Goal: Transaction & Acquisition: Purchase product/service

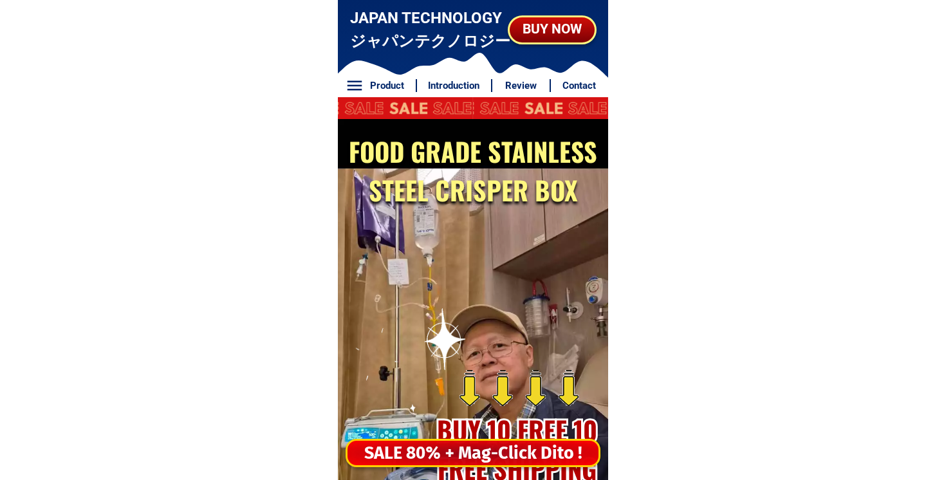
click at [445, 441] on div "SALE 80% + Mag-Click Dito !" at bounding box center [472, 453] width 251 height 26
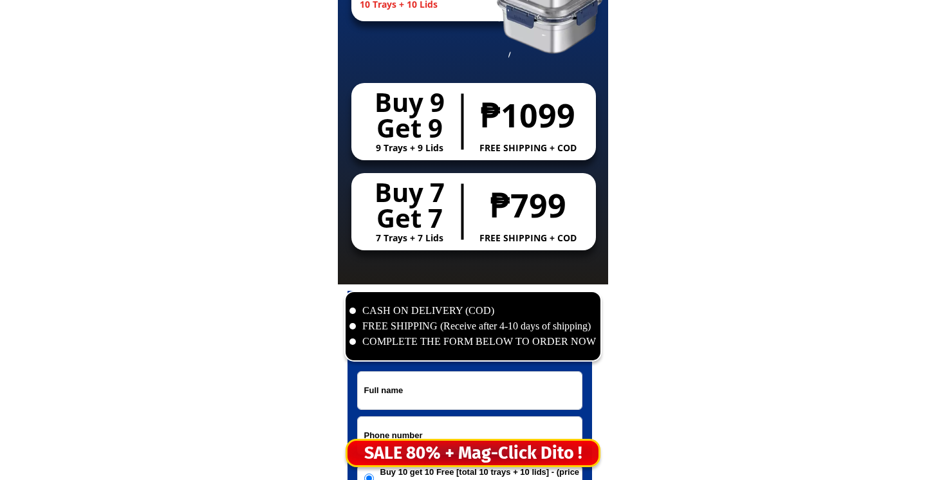
scroll to position [6214, 0]
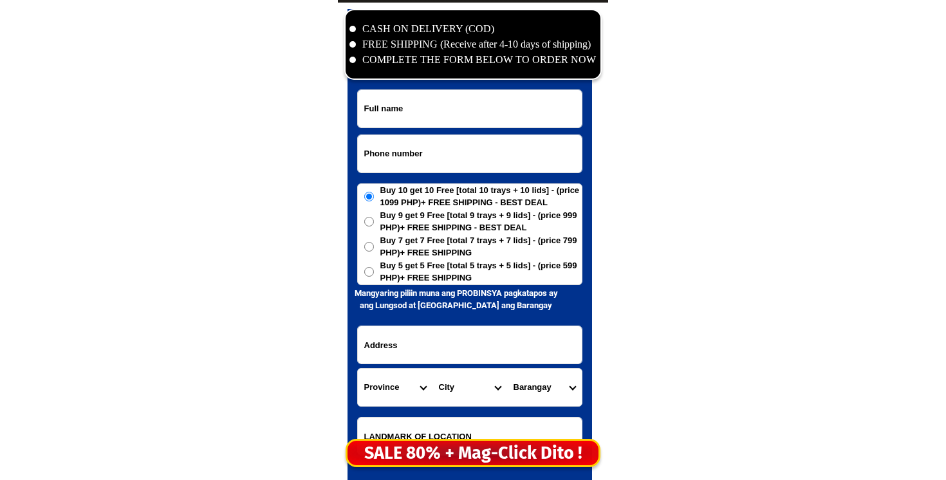
click at [423, 163] on input "Input phone_number" at bounding box center [470, 153] width 224 height 37
paste input "09912217357"
type input "09912217357"
click at [508, 105] on input "Input full_name" at bounding box center [470, 108] width 224 height 37
paste input "Leonida Arozo"
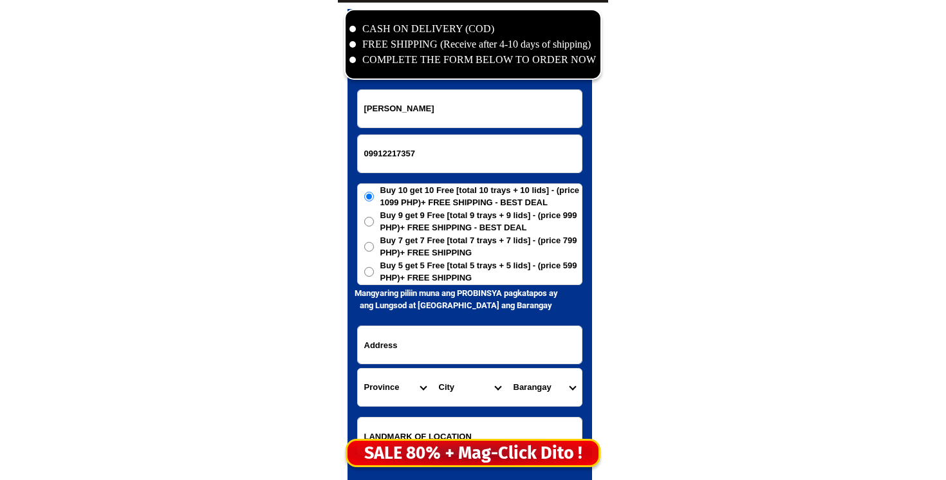
type input "Leonida Arozo"
click at [439, 340] on input "Input address" at bounding box center [470, 344] width 224 height 37
paste input "Barangay udoc Libmanan Camarines sur phon"
paste input "Zitio luwasan 2 Leonida Arozo MalApit Lang SA my Omahan bahay ko"
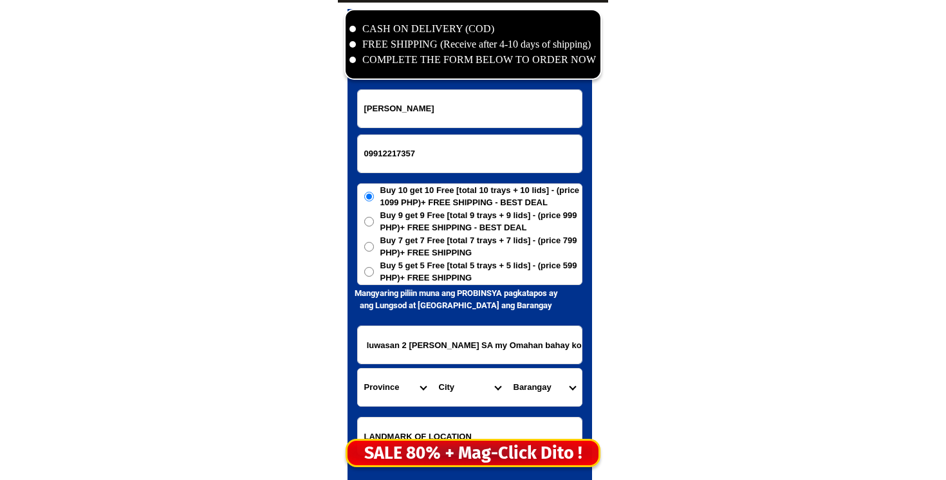
click at [421, 347] on input "Barangay udoc Libmanan Camarines sur phon Zitio luwasan 2 Leonida Arozo MalApit…" at bounding box center [470, 344] width 224 height 37
drag, startPoint x: 421, startPoint y: 347, endPoint x: 303, endPoint y: 352, distance: 117.9
type input "Barangay udoc Libmanan Camarines sur phon Zitio luwasan 2 Leonida Arozo MalApit…"
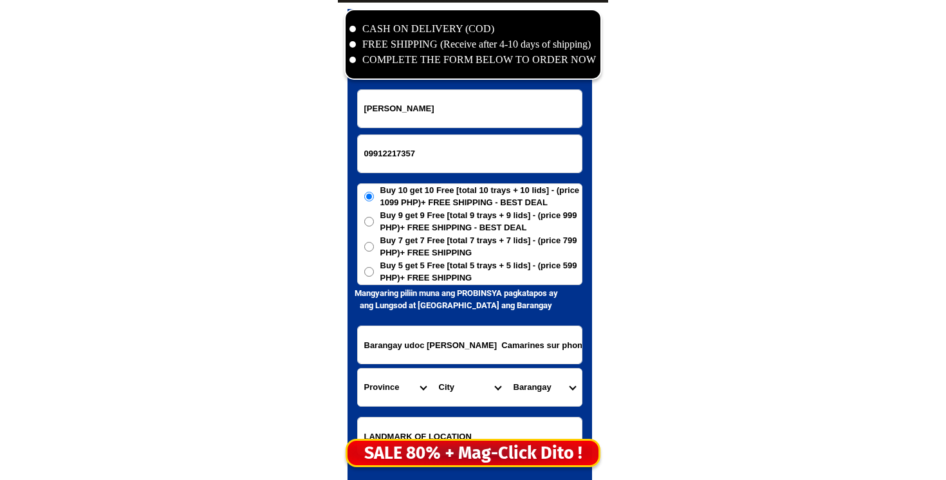
click at [428, 390] on select "Province [GEOGRAPHIC_DATA] [GEOGRAPHIC_DATA] [GEOGRAPHIC_DATA] [GEOGRAPHIC_DATA…" at bounding box center [395, 387] width 75 height 37
select select "63_374"
click at [455, 391] on select "City Baao Balatan Bombon Buhi Bula Cabusao Calabanga Camaligan Camarines-sur-ba…" at bounding box center [469, 387] width 75 height 37
select select "63_3746440"
click at [432, 369] on select "City Baao Balatan Bombon Buhi Bula Cabusao Calabanga Camaligan Camarines-sur-ba…" at bounding box center [469, 387] width 75 height 37
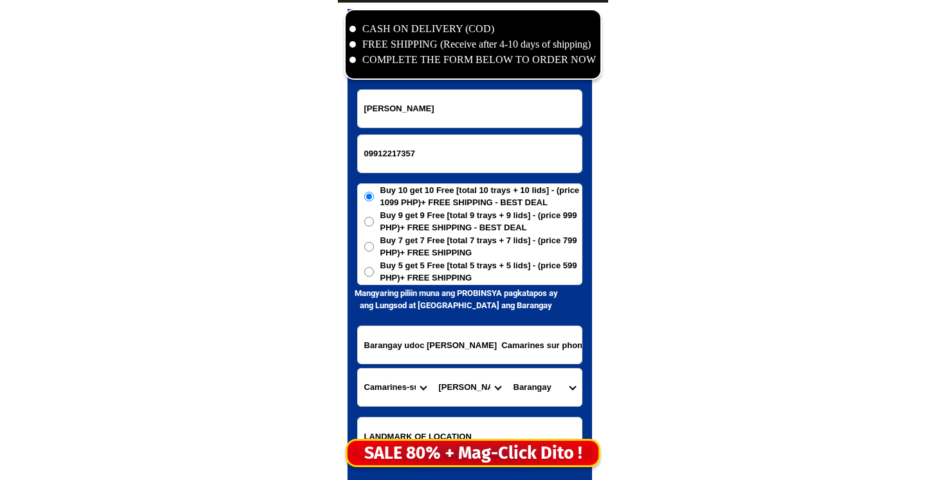
click at [538, 389] on select "Barangay Aslong Awayan Bagacay Bagadion Bagamelon Bagumbayan Bahao Bahay Begajo…" at bounding box center [544, 387] width 75 height 37
select select "63_37464409006"
click at [507, 369] on select "Barangay Aslong Awayan Bagacay Bagadion Bagamelon Bagumbayan Bahao Bahay Begajo…" at bounding box center [544, 387] width 75 height 37
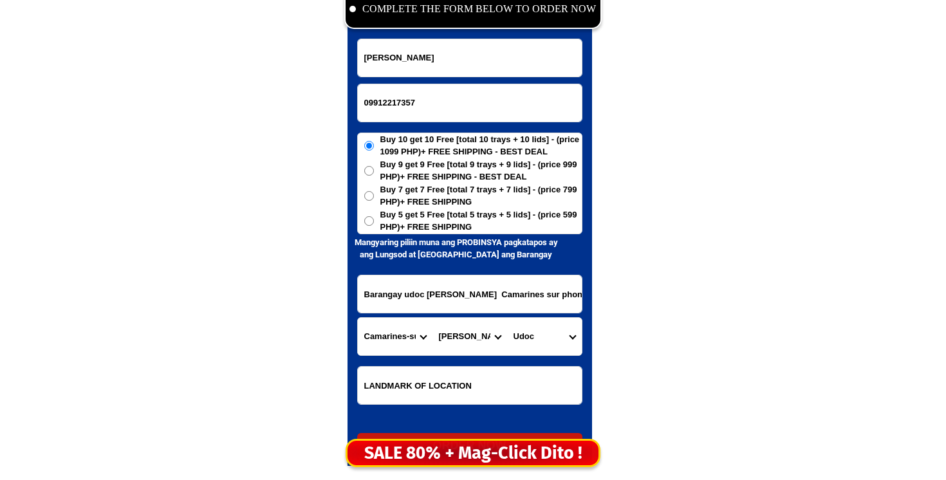
scroll to position [6283, 0]
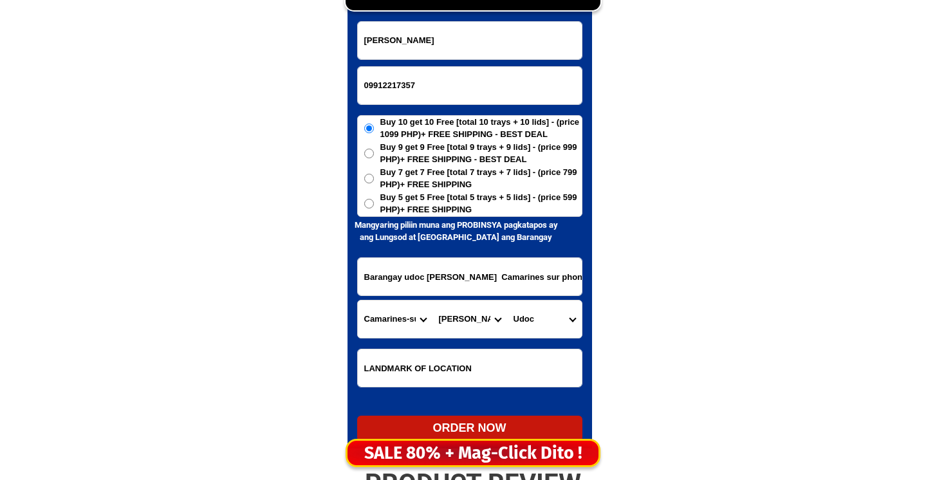
click at [378, 214] on label "Buy 5 get 5 Free [total 5 trays + 5 lids] - (price 599 PHP)+ FREE SHIPPING" at bounding box center [470, 203] width 224 height 25
click at [374, 208] on input "Buy 5 get 5 Free [total 5 trays + 5 lids] - (price 599 PHP)+ FREE SHIPPING" at bounding box center [369, 204] width 10 height 10
radio input "true"
click at [378, 205] on label "Buy 5 get 5 Free [total 5 trays + 5 lids] - (price 599 PHP)+ FREE SHIPPING" at bounding box center [470, 203] width 224 height 25
click at [374, 205] on input "Buy 5 get 5 Free [total 5 trays + 5 lids] - (price 599 PHP)+ FREE SHIPPING" at bounding box center [369, 204] width 10 height 10
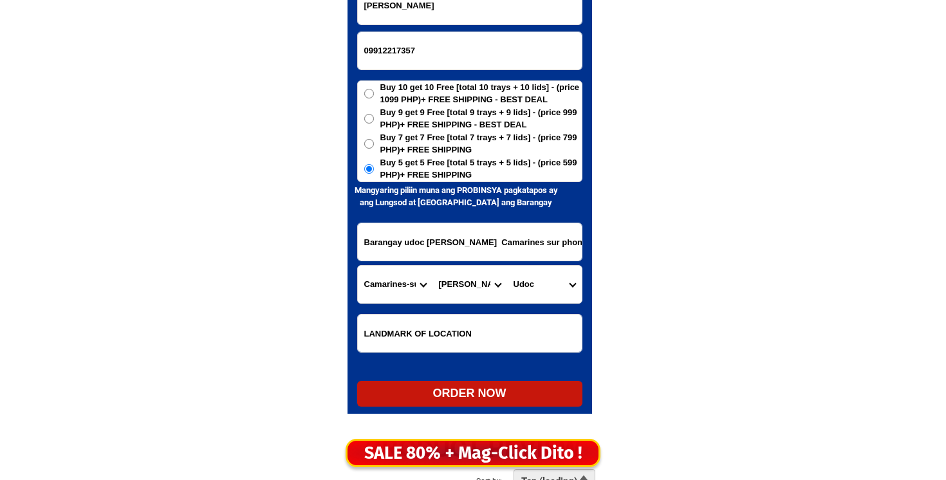
scroll to position [6337, 0]
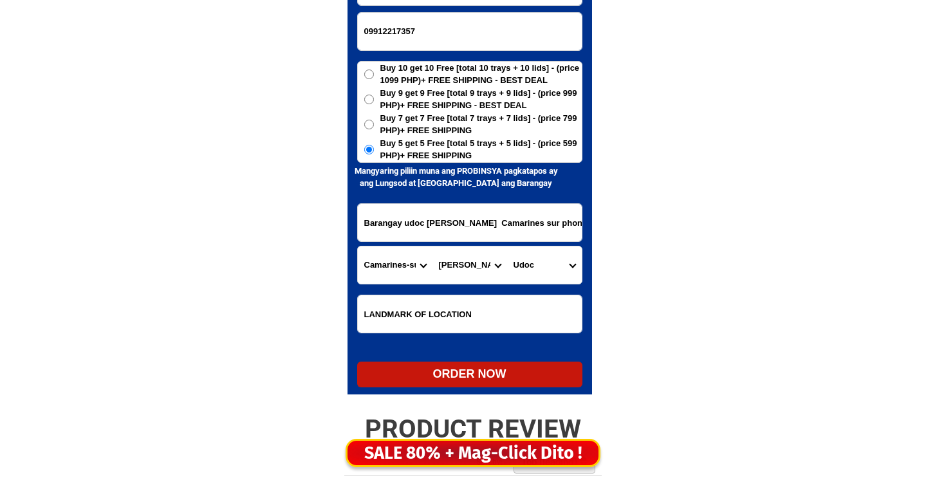
click at [475, 394] on div "CASH ON DELIVERY (COD) FREE SHIPPING (Receive after 4-10 days of shipping) COMP…" at bounding box center [473, 143] width 270 height 527
click at [475, 386] on div "ORDER NOW" at bounding box center [469, 375] width 225 height 26
type input "Leonida Arozo"
radio input "true"
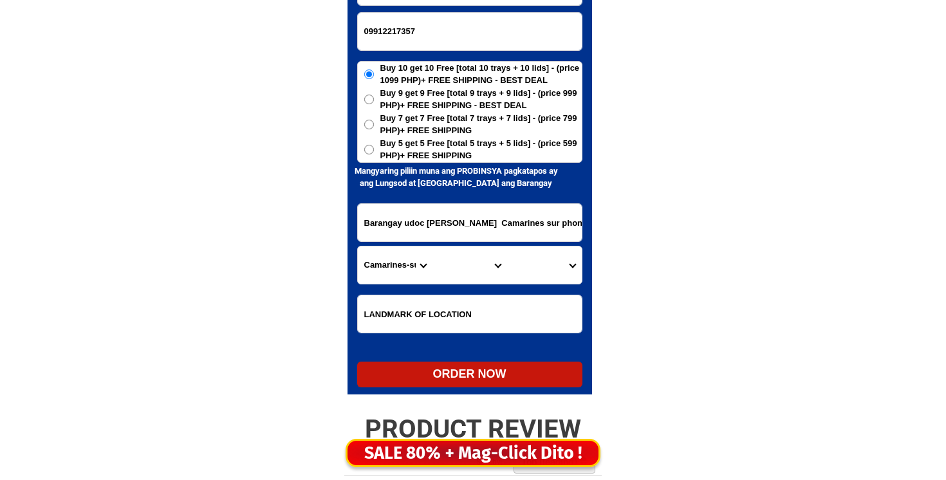
drag, startPoint x: 410, startPoint y: 51, endPoint x: 410, endPoint y: 32, distance: 19.3
click at [410, 48] on form "Leonida Arozo 09912217357 ORDER NOW Barangay udoc Libmanan Camarines sur phon Z…" at bounding box center [469, 177] width 225 height 420
click at [410, 32] on input "09912217357" at bounding box center [470, 31] width 224 height 37
paste input "09297747354"
type input "09297747354"
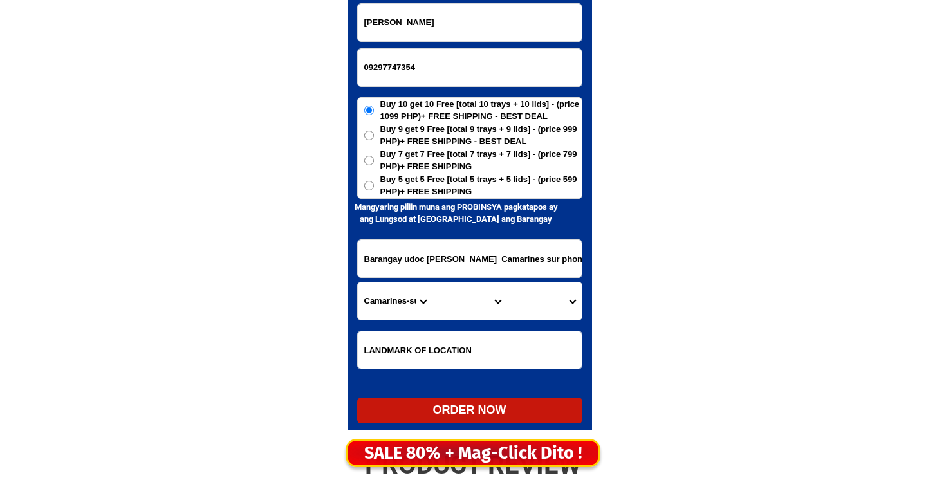
scroll to position [6302, 0]
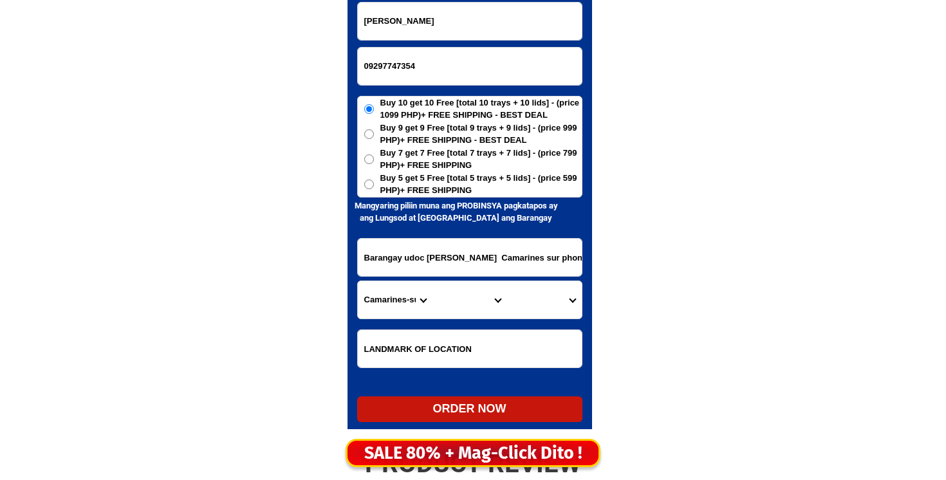
click at [466, 10] on input "Leonida Arozo" at bounding box center [470, 21] width 224 height 37
paste input "Rufina Andres"
type input "Rufina Andres"
click at [523, 173] on span "Buy 5 get 5 Free [total 5 trays + 5 lids] - (price 599 PHP)+ FREE SHIPPING" at bounding box center [480, 184] width 201 height 25
click at [374, 179] on input "Buy 5 get 5 Free [total 5 trays + 5 lids] - (price 599 PHP)+ FREE SHIPPING" at bounding box center [369, 184] width 10 height 10
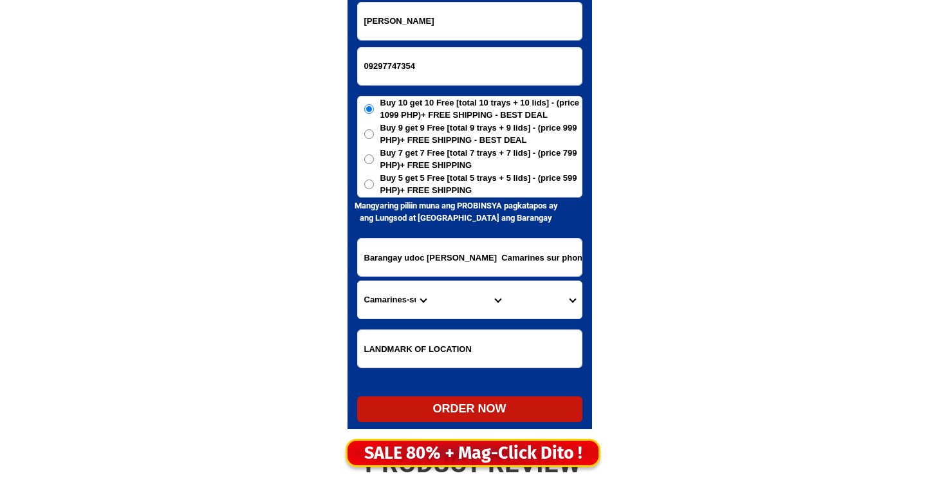
radio input "true"
click at [477, 260] on input "Barangay udoc Libmanan Camarines sur phon Zitio luwasan 2 Leonida Arozo MalApit…" at bounding box center [470, 257] width 224 height 37
paste input "no ,255 camatsili street np 2 calaocan dantiago city"
click at [504, 259] on input "no ,255 camatsili street np 2 calaocan dantiago city" at bounding box center [470, 257] width 224 height 37
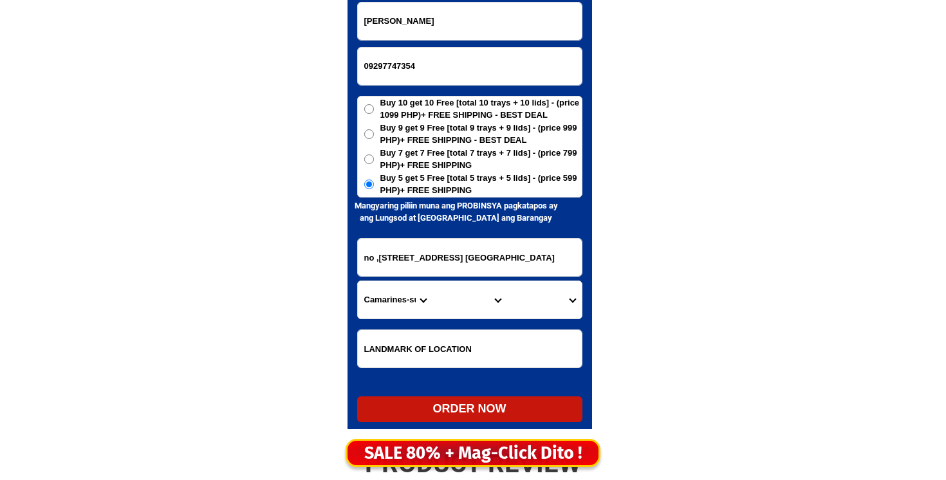
click at [504, 259] on input "no ,255 camatsili street np 2 calaocan dantiago city" at bounding box center [470, 257] width 224 height 37
type input "no ,255 camatsili street np 2 calaocan dantiago city"
click at [388, 304] on select "Province [GEOGRAPHIC_DATA] [GEOGRAPHIC_DATA] [GEOGRAPHIC_DATA] [GEOGRAPHIC_DATA…" at bounding box center [395, 299] width 75 height 37
click at [470, 302] on select "City" at bounding box center [469, 299] width 75 height 37
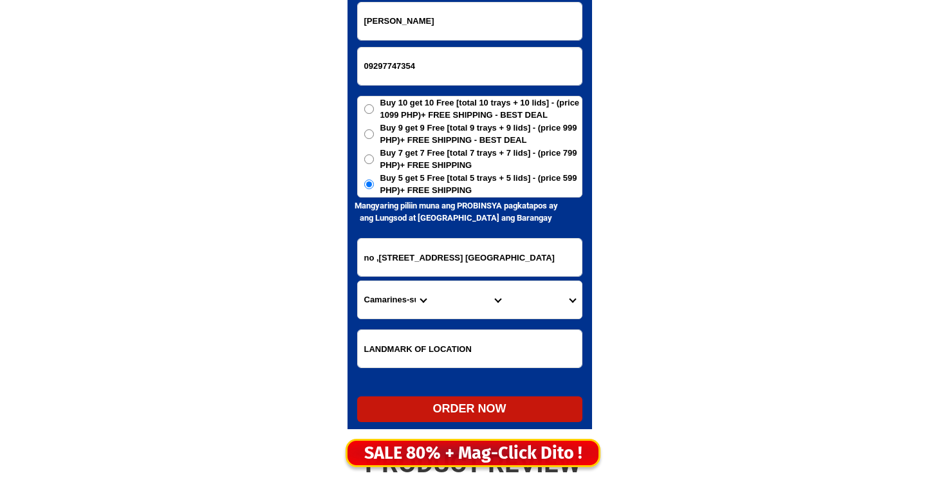
click at [395, 292] on select "Province [GEOGRAPHIC_DATA] [GEOGRAPHIC_DATA] [GEOGRAPHIC_DATA] [GEOGRAPHIC_DATA…" at bounding box center [395, 299] width 75 height 37
select select "63_219"
click at [358, 281] on select "Province [GEOGRAPHIC_DATA] [GEOGRAPHIC_DATA] [GEOGRAPHIC_DATA] [GEOGRAPHIC_DATA…" at bounding box center [395, 299] width 75 height 37
click at [448, 295] on select "City [GEOGRAPHIC_DATA] [GEOGRAPHIC_DATA] [GEOGRAPHIC_DATA] [GEOGRAPHIC_DATA]-ci…" at bounding box center [469, 299] width 75 height 37
select select "63_2199773"
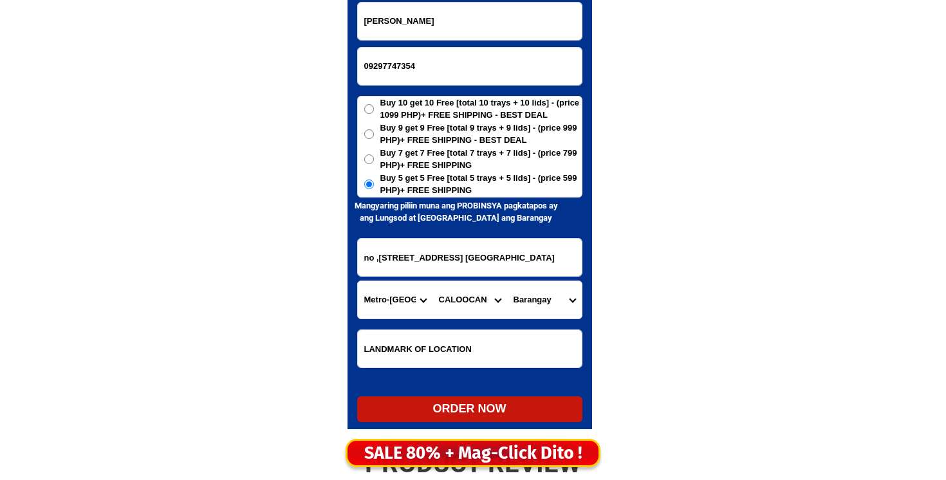
click at [432, 281] on select "City [GEOGRAPHIC_DATA] [GEOGRAPHIC_DATA] [GEOGRAPHIC_DATA] [GEOGRAPHIC_DATA]-ci…" at bounding box center [469, 299] width 75 height 37
click at [538, 298] on select "Barangay Barangay 1 Barangay 10 Barangay 100 Barangay 101 Barangay 102 Barangay…" at bounding box center [544, 299] width 75 height 37
click at [529, 298] on select "Barangay Barangay 1 Barangay 10 Barangay 100 Barangay 101 Barangay 102 Barangay…" at bounding box center [544, 299] width 75 height 37
select select "63_21997732173"
click at [507, 281] on select "Barangay Barangay 1 Barangay 10 Barangay 100 Barangay 101 Barangay 102 Barangay…" at bounding box center [544, 299] width 75 height 37
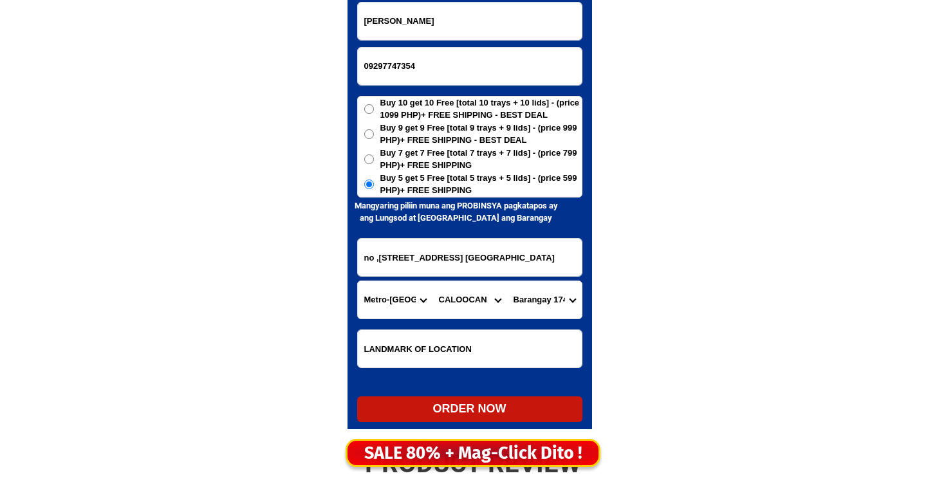
click at [463, 398] on form "Rufina Andres 09297747354 ORDER NOW no ,255 camatsili street np 2 calaocan dant…" at bounding box center [469, 212] width 225 height 420
click at [465, 409] on div "ORDER NOW" at bounding box center [469, 408] width 225 height 17
radio input "true"
click at [440, 57] on input "09297747354" at bounding box center [470, 66] width 224 height 37
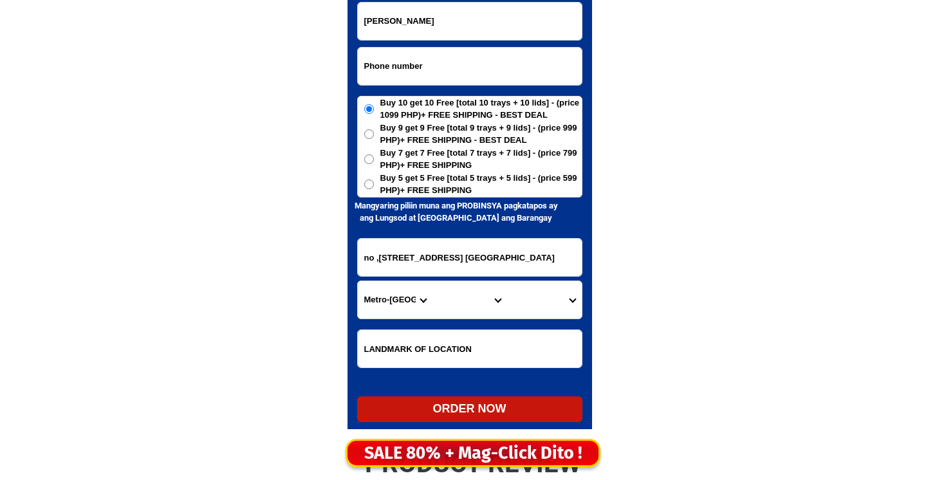
paste input "09978907636"
type input "09978907636"
click at [504, 18] on input "Rufina Andres" at bounding box center [470, 21] width 224 height 37
paste input "Lolita T. Donato"
type input "Lolita T. Donato"
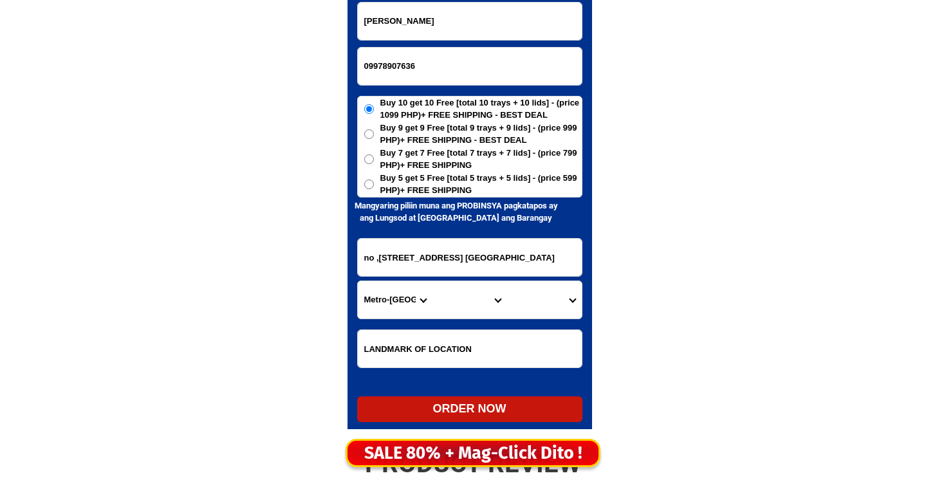
click at [517, 183] on span "Buy 5 get 5 Free [total 5 trays + 5 lids] - (price 599 PHP)+ FREE SHIPPING" at bounding box center [480, 184] width 201 height 25
click at [374, 183] on input "Buy 5 get 5 Free [total 5 trays + 5 lids] - (price 599 PHP)+ FREE SHIPPING" at bounding box center [369, 184] width 10 height 10
radio input "true"
click at [467, 284] on select "City" at bounding box center [469, 299] width 75 height 37
click at [464, 255] on input "no ,255 camatsili street np 2 calaocan dantiago city" at bounding box center [470, 257] width 224 height 37
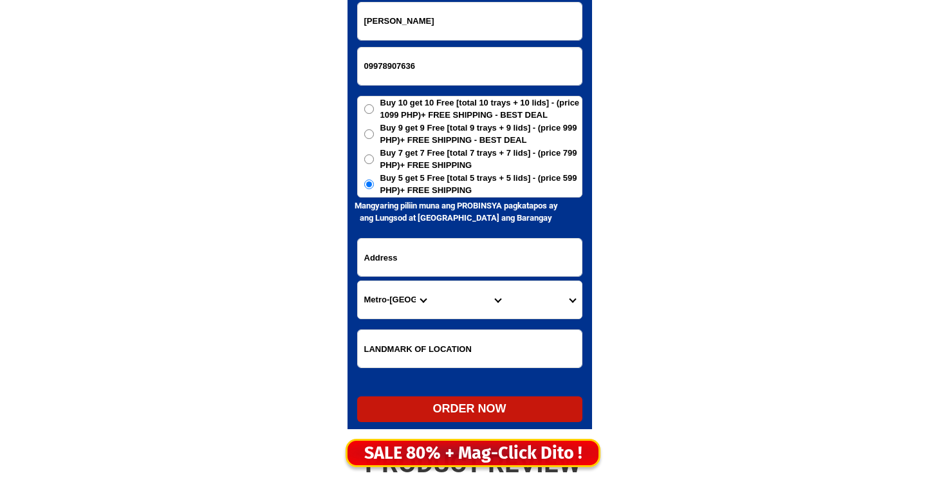
paste input "1821 UP Bliss Brgy. San Vicente Diliman Q.C."
type input "1821 UP Bliss Brgy. San Vicente Diliman Q.C."
click at [426, 295] on select "Province [GEOGRAPHIC_DATA] [GEOGRAPHIC_DATA] [GEOGRAPHIC_DATA] [GEOGRAPHIC_DATA…" at bounding box center [395, 299] width 75 height 37
click at [358, 281] on select "Province [GEOGRAPHIC_DATA] [GEOGRAPHIC_DATA] [GEOGRAPHIC_DATA] [GEOGRAPHIC_DATA…" at bounding box center [395, 299] width 75 height 37
click at [490, 315] on select "City Agdangan Alabat Atimonan Burdeos Calauag Catanauan General-nakar Guinayang…" at bounding box center [469, 299] width 75 height 37
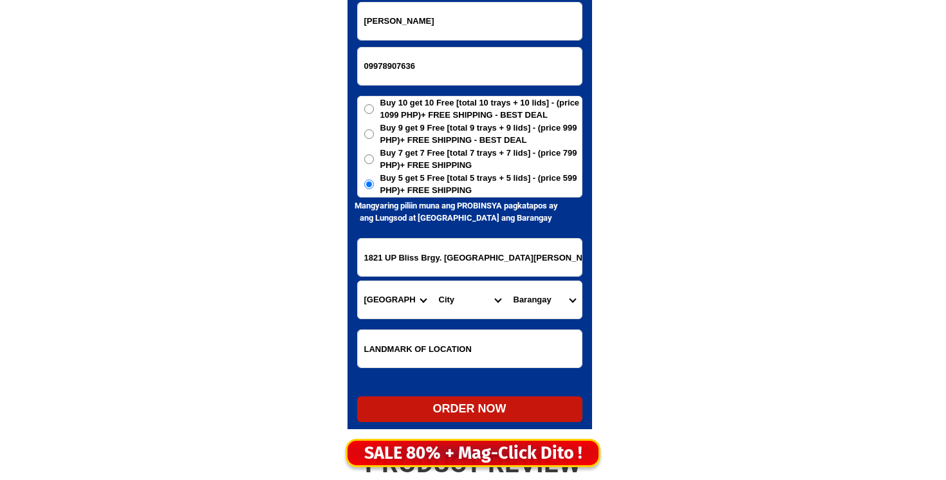
click at [381, 299] on select "Province [GEOGRAPHIC_DATA] [GEOGRAPHIC_DATA] [GEOGRAPHIC_DATA] [GEOGRAPHIC_DATA…" at bounding box center [395, 299] width 75 height 37
select select "63_219"
click at [358, 281] on select "Province [GEOGRAPHIC_DATA] [GEOGRAPHIC_DATA] [GEOGRAPHIC_DATA] [GEOGRAPHIC_DATA…" at bounding box center [395, 299] width 75 height 37
click at [459, 311] on select "City [GEOGRAPHIC_DATA] [GEOGRAPHIC_DATA] [GEOGRAPHIC_DATA] [GEOGRAPHIC_DATA]-ci…" at bounding box center [469, 299] width 75 height 37
click at [457, 307] on select "City [GEOGRAPHIC_DATA] [GEOGRAPHIC_DATA] [GEOGRAPHIC_DATA] [GEOGRAPHIC_DATA]-ci…" at bounding box center [469, 299] width 75 height 37
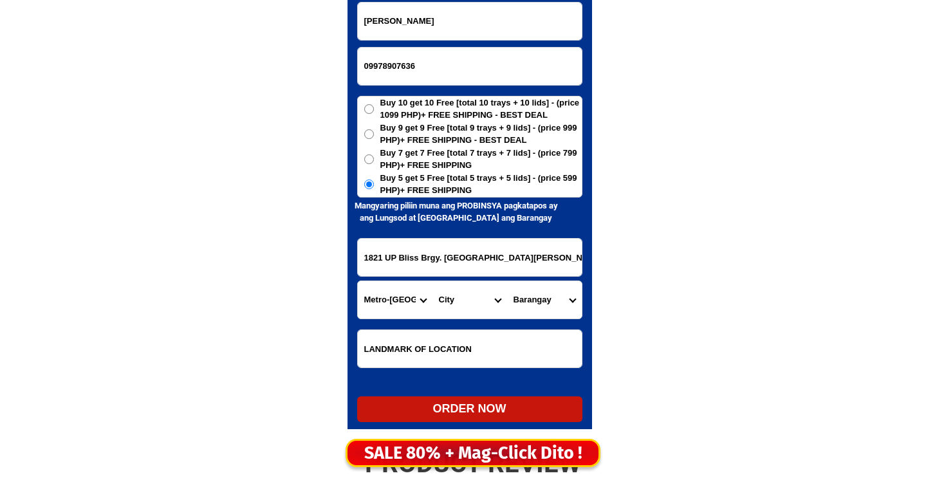
click at [458, 307] on select "City [GEOGRAPHIC_DATA] [GEOGRAPHIC_DATA] [GEOGRAPHIC_DATA] [GEOGRAPHIC_DATA]-ci…" at bounding box center [469, 299] width 75 height 37
click at [432, 281] on select "City [GEOGRAPHIC_DATA] [GEOGRAPHIC_DATA] [GEOGRAPHIC_DATA] [GEOGRAPHIC_DATA]-ci…" at bounding box center [469, 299] width 75 height 37
click at [459, 308] on select "City [GEOGRAPHIC_DATA] [GEOGRAPHIC_DATA] [GEOGRAPHIC_DATA] [GEOGRAPHIC_DATA]-ci…" at bounding box center [469, 299] width 75 height 37
select select "63_2194070"
click at [432, 281] on select "City [GEOGRAPHIC_DATA] [GEOGRAPHIC_DATA] [GEOGRAPHIC_DATA] [GEOGRAPHIC_DATA]-ci…" at bounding box center [469, 299] width 75 height 37
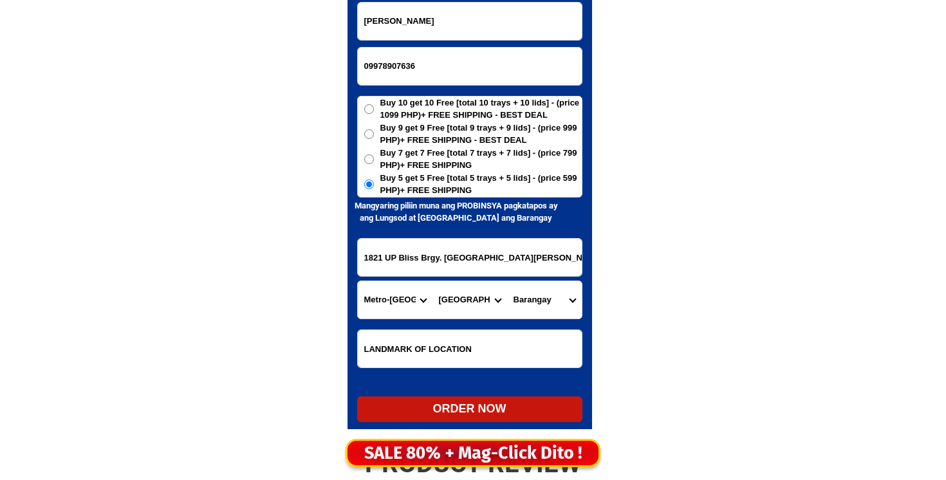
click at [535, 301] on select "Barangay Alicia Amihan Apolonio samson Aurora Baesa Bagbag Bago bantay Bagong l…" at bounding box center [544, 299] width 75 height 37
select select "63_21940702641"
click at [507, 281] on select "Barangay Alicia Amihan Apolonio samson Aurora Baesa Bagbag Bago bantay Bagong l…" at bounding box center [544, 299] width 75 height 37
click at [429, 415] on div "ORDER NOW" at bounding box center [469, 408] width 225 height 17
radio input "true"
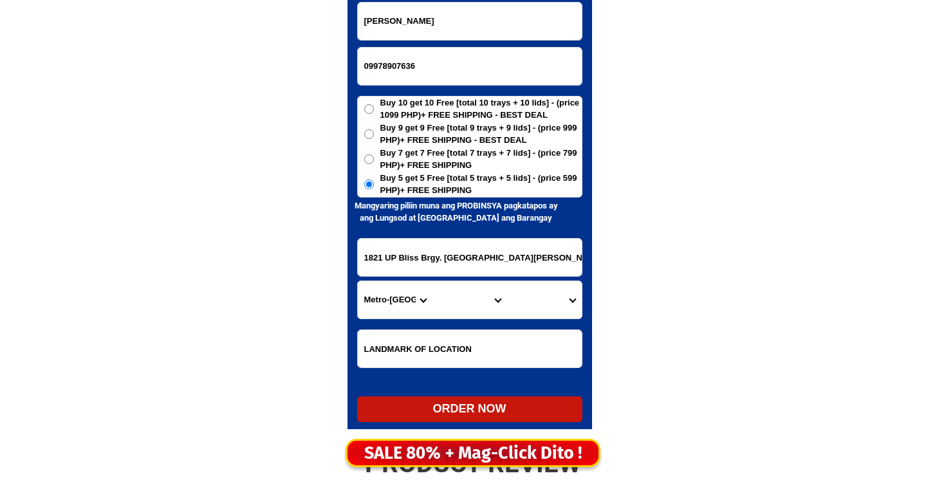
radio input "true"
drag, startPoint x: 563, startPoint y: 15, endPoint x: 562, endPoint y: 35, distance: 19.3
click at [563, 25] on input "Lolita T. Donato" at bounding box center [470, 21] width 224 height 37
click at [562, 39] on div "Lolita T. Donato" at bounding box center [469, 21] width 225 height 39
click at [549, 67] on input "09978907636" at bounding box center [470, 66] width 224 height 37
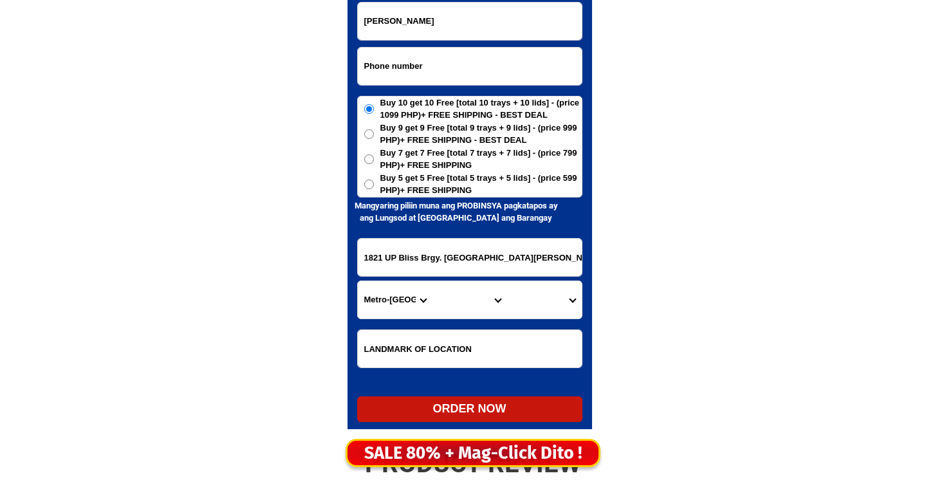
paste input "09061682496"
type input "09061682496"
click at [559, 27] on input "Lolita T. Donato" at bounding box center [470, 21] width 224 height 37
paste input "Nonita G. Padua"
type input "Nonita G. Padua"
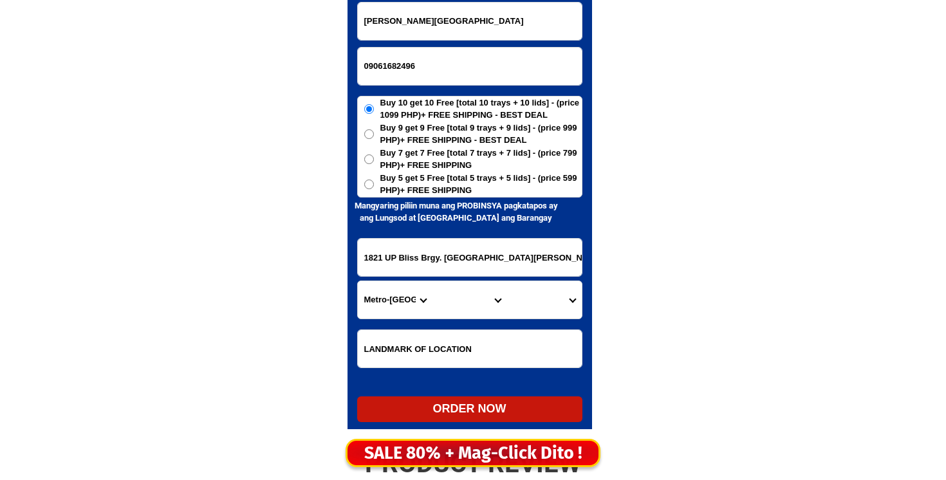
click at [491, 167] on span "Buy 7 get 7 Free [total 7 trays + 7 lids] - (price 799 PHP)+ FREE SHIPPING" at bounding box center [480, 159] width 201 height 25
click at [374, 164] on input "Buy 7 get 7 Free [total 7 trays + 7 lids] - (price 799 PHP)+ FREE SHIPPING" at bounding box center [369, 159] width 10 height 10
radio input "true"
click at [491, 178] on span "Buy 5 get 5 Free [total 5 trays + 5 lids] - (price 599 PHP)+ FREE SHIPPING" at bounding box center [480, 184] width 201 height 25
click at [374, 179] on input "Buy 5 get 5 Free [total 5 trays + 5 lids] - (price 599 PHP)+ FREE SHIPPING" at bounding box center [369, 184] width 10 height 10
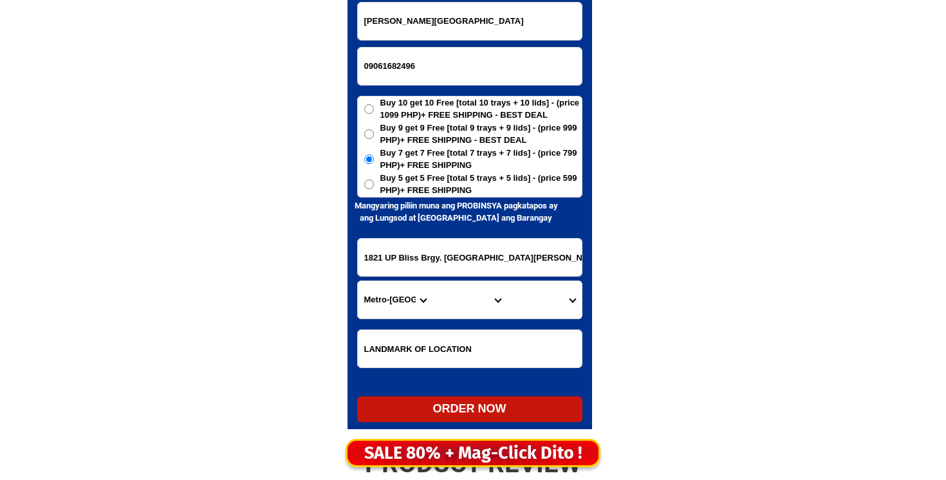
radio input "true"
click at [484, 246] on input "1821 UP Bliss Brgy. San Vicente Diliman Q.C." at bounding box center [470, 257] width 224 height 37
paste input "Corner Paraiso Drive Mampang, Zamboanga City, Philippines 7000 near La Sagrada …"
type input "Corner Paraiso Drive Mampang, Zamboanga City, Philippines 7000 near La Sagrada …"
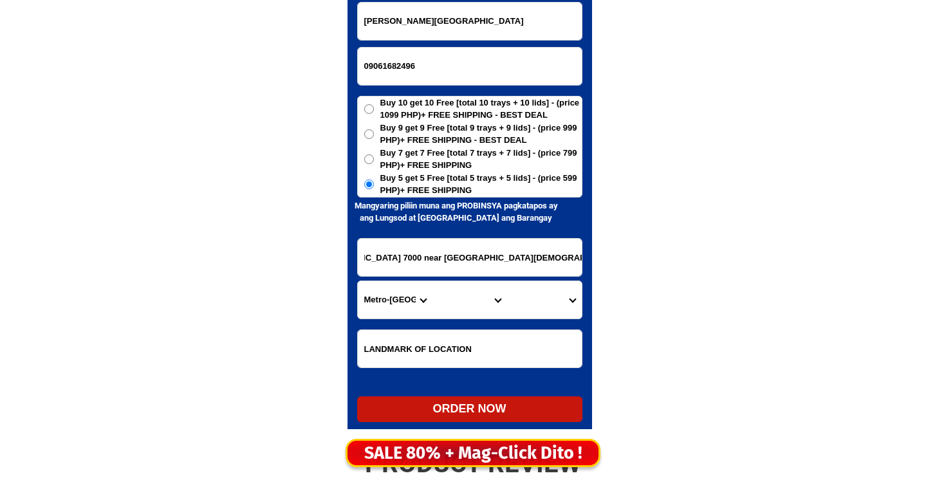
scroll to position [0, 0]
click at [380, 296] on select "Province [GEOGRAPHIC_DATA] [GEOGRAPHIC_DATA] [GEOGRAPHIC_DATA] [GEOGRAPHIC_DATA…" at bounding box center [395, 299] width 75 height 37
select select "63_427"
click at [358, 281] on select "Province [GEOGRAPHIC_DATA] [GEOGRAPHIC_DATA] [GEOGRAPHIC_DATA] [GEOGRAPHIC_DATA…" at bounding box center [395, 299] width 75 height 37
click at [451, 297] on select "City Bayog Dimataling Dinas Dumalinao Dumingag Guipos Josefina Kumalarang Laban…" at bounding box center [469, 299] width 75 height 37
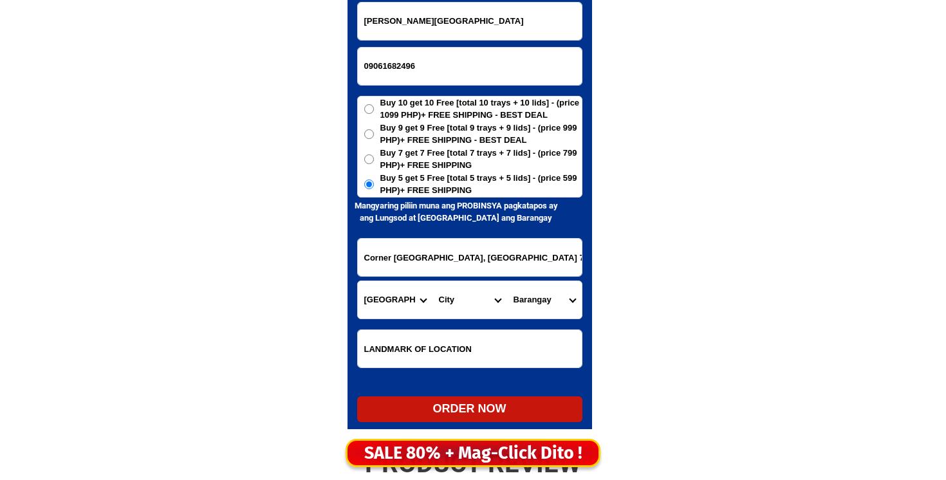
select select "63_4274669"
click at [432, 281] on select "City Bayog Dimataling Dinas Dumalinao Dumingag Guipos Josefina Kumalarang Laban…" at bounding box center [469, 299] width 75 height 37
click at [535, 298] on select "Barangay Arena blanco Ayala Baliwasan Baluno Barangay zone i (pob.) Barangay zo…" at bounding box center [544, 299] width 75 height 37
select select "63_42746692162"
click at [507, 281] on select "Barangay Arena blanco Ayala Baliwasan Baluno Barangay zone i (pob.) Barangay zo…" at bounding box center [544, 299] width 75 height 37
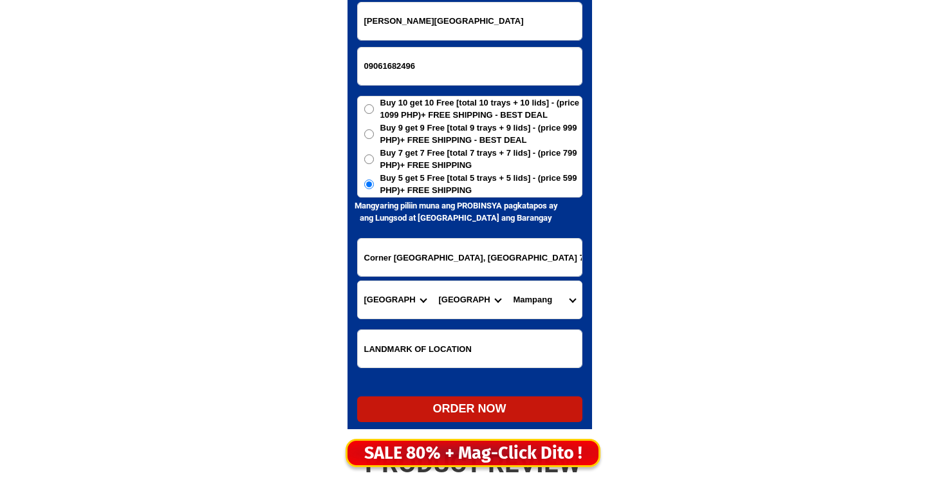
click at [484, 404] on div "ORDER NOW" at bounding box center [469, 408] width 225 height 17
radio input "true"
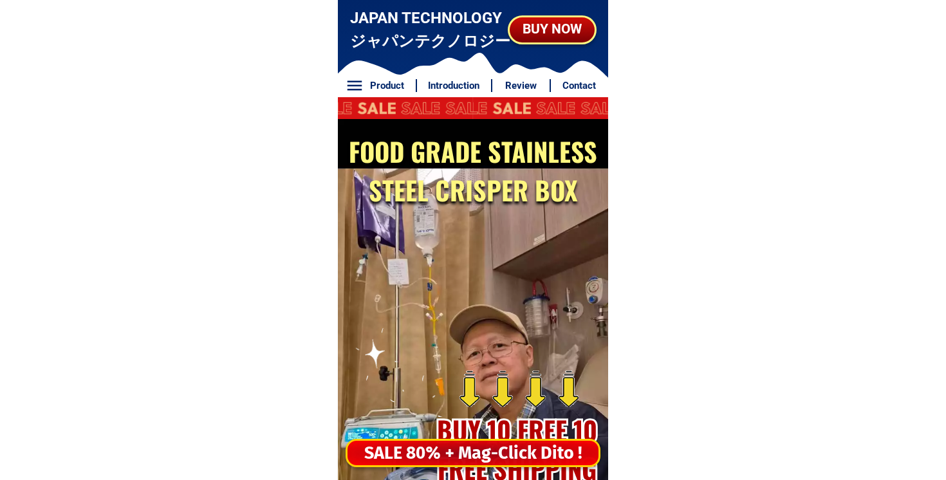
click at [442, 457] on div "SALE 80% + Mag-Click Dito !" at bounding box center [472, 453] width 251 height 26
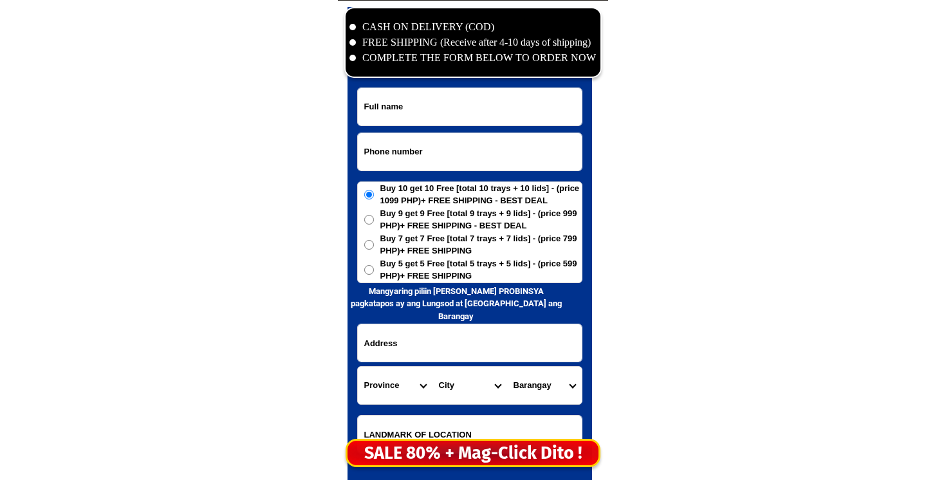
scroll to position [6214, 0]
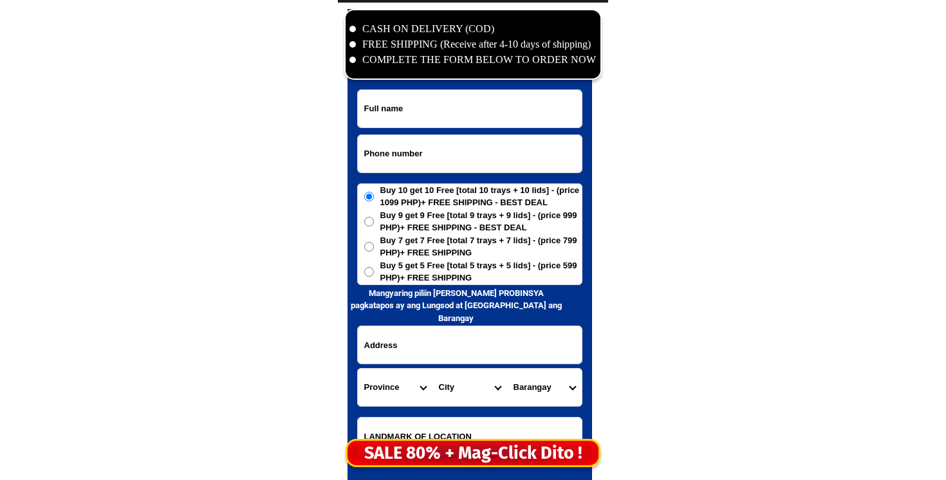
click at [479, 160] on input "Input phone_number" at bounding box center [470, 153] width 224 height 37
paste input "09551303889"
type input "09551303889"
click at [446, 91] on input "Input full_name" at bounding box center [470, 108] width 224 height 37
paste input "[PERSON_NAME]"
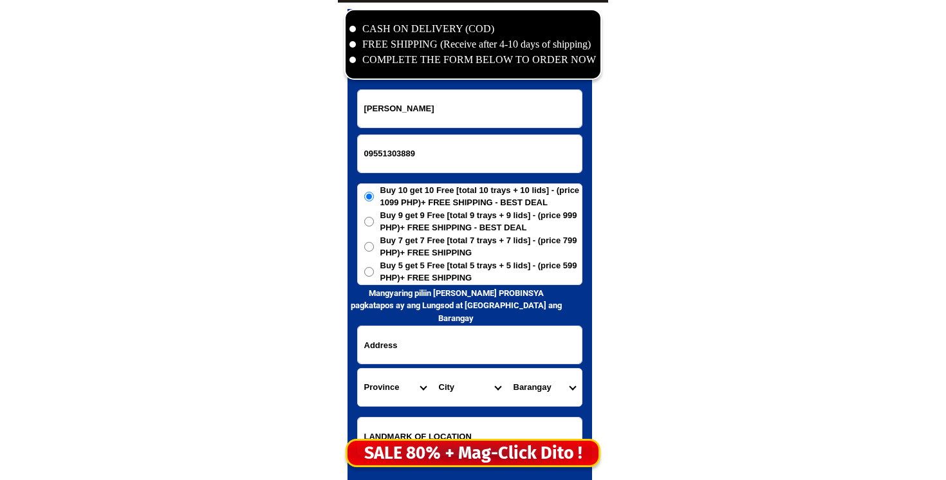
type input "[PERSON_NAME]"
click at [417, 257] on span "Buy 7 get 7 Free [total 7 trays + 7 lids] - (price 799 PHP)+ FREE SHIPPING" at bounding box center [480, 246] width 201 height 25
click at [374, 252] on input "Buy 7 get 7 Free [total 7 trays + 7 lids] - (price 799 PHP)+ FREE SHIPPING" at bounding box center [369, 247] width 10 height 10
radio input "true"
click at [417, 279] on span "Buy 5 get 5 Free [total 5 trays + 5 lids] - (price 599 PHP)+ FREE SHIPPING" at bounding box center [480, 271] width 201 height 25
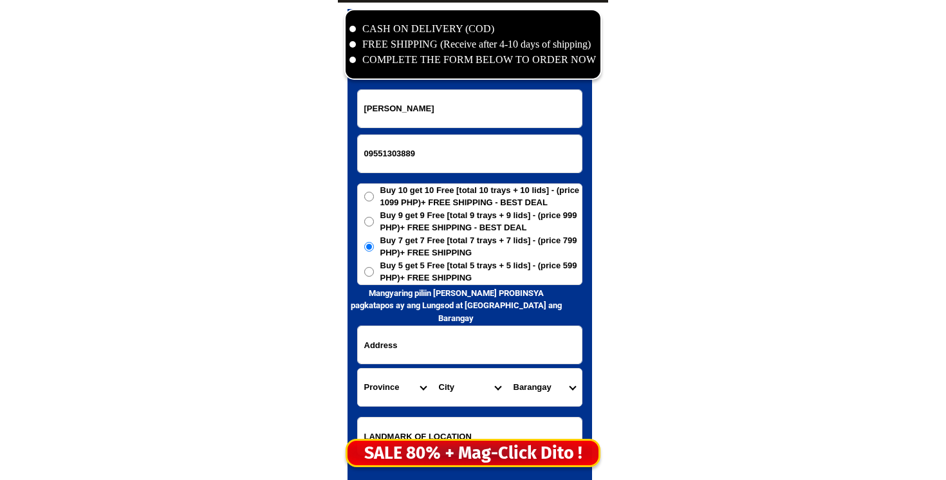
click at [374, 277] on input "Buy 5 get 5 Free [total 5 trays + 5 lids] - (price 599 PHP)+ FREE SHIPPING" at bounding box center [369, 272] width 10 height 10
radio input "true"
click at [399, 340] on input "Input address" at bounding box center [470, 344] width 224 height 37
paste input "purok balanak brgy tonga balud masbate ycy store"
type input "purok balanak brgy tonga balud masbate ycy store"
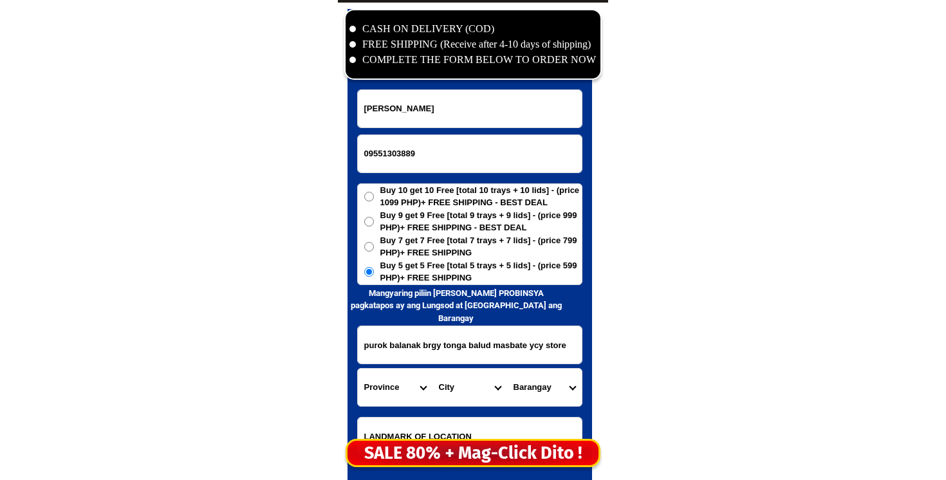
click at [372, 386] on select "Province [GEOGRAPHIC_DATA] [GEOGRAPHIC_DATA] [GEOGRAPHIC_DATA] [GEOGRAPHIC_DATA…" at bounding box center [395, 387] width 75 height 37
select select "63_626"
click at [358, 369] on select "Province [GEOGRAPHIC_DATA] [GEOGRAPHIC_DATA] [GEOGRAPHIC_DATA] [GEOGRAPHIC_DATA…" at bounding box center [395, 387] width 75 height 37
click at [492, 393] on select "City Aroroy Baleno Balud Cataingan Cawayan Dimasalang [GEOGRAPHIC_DATA] [GEOGRA…" at bounding box center [469, 387] width 75 height 37
select select "63_626110"
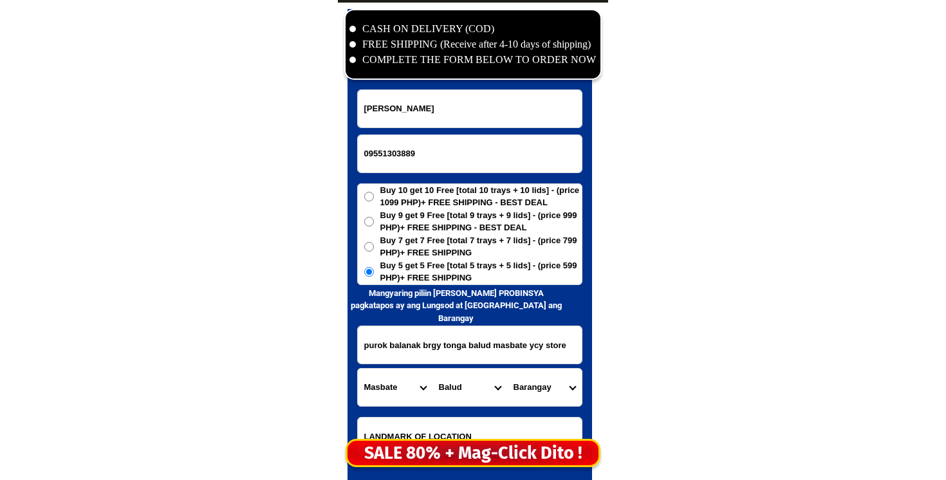
click at [432, 369] on select "City Aroroy Baleno Balud Cataingan Cawayan Dimasalang [GEOGRAPHIC_DATA] [GEOGRA…" at bounding box center [469, 387] width 75 height 37
click at [528, 389] on select "[GEOGRAPHIC_DATA] (lumocab) Bongcanaway Calumpang [MEDICAL_DATA] Casamongan [PE…" at bounding box center [544, 387] width 75 height 37
select select "63_6261103047"
click at [507, 369] on select "[GEOGRAPHIC_DATA] (lumocab) Bongcanaway Calumpang [MEDICAL_DATA] Casamongan [PE…" at bounding box center [544, 387] width 75 height 37
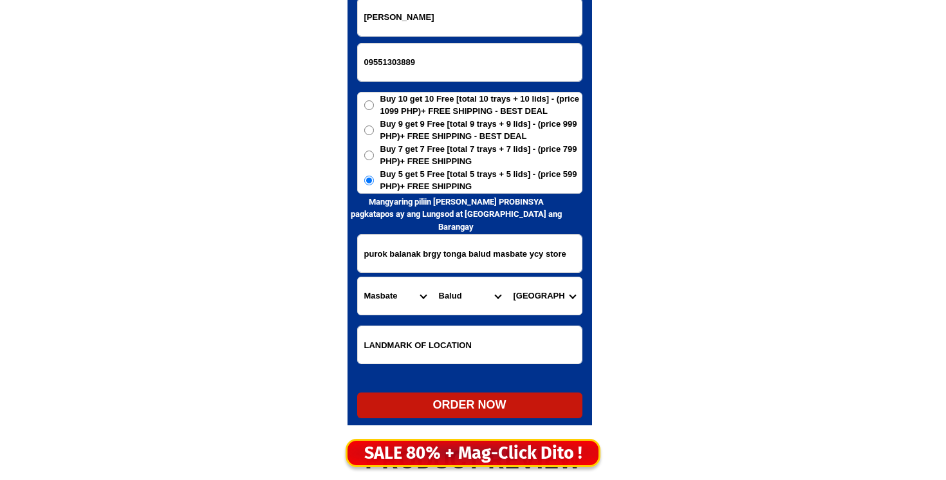
scroll to position [6326, 0]
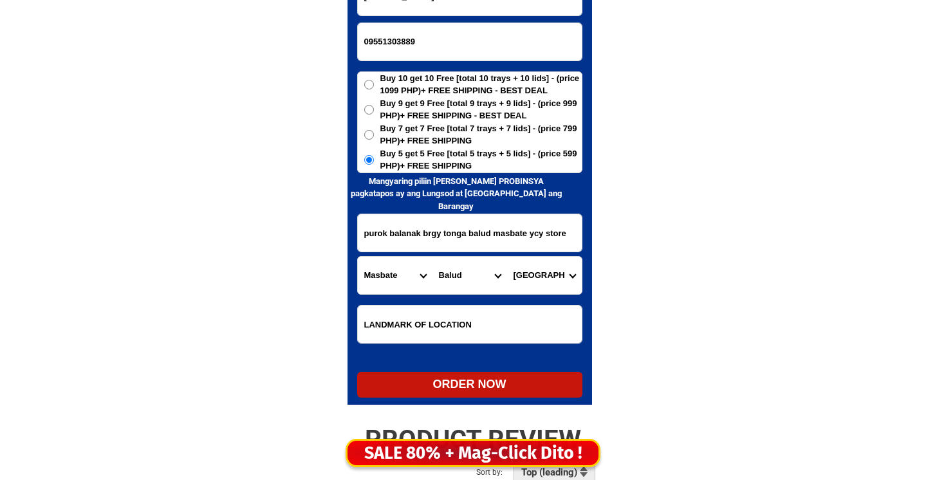
click at [478, 390] on div "ORDER NOW" at bounding box center [469, 384] width 225 height 17
radio input "true"
click at [408, 49] on input "09551303889" at bounding box center [470, 41] width 224 height 37
paste input "09701032071"
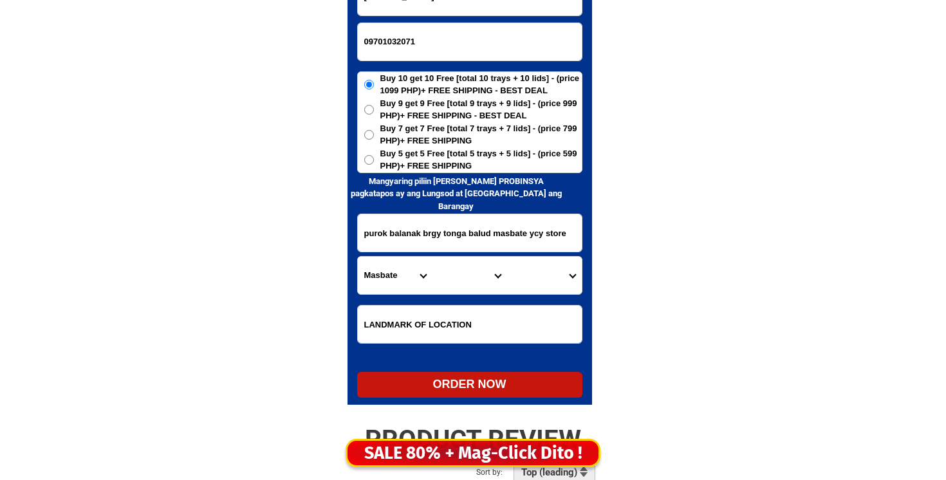
type input "09701032071"
paste input "[PERSON_NAME] [PERSON_NAME]"
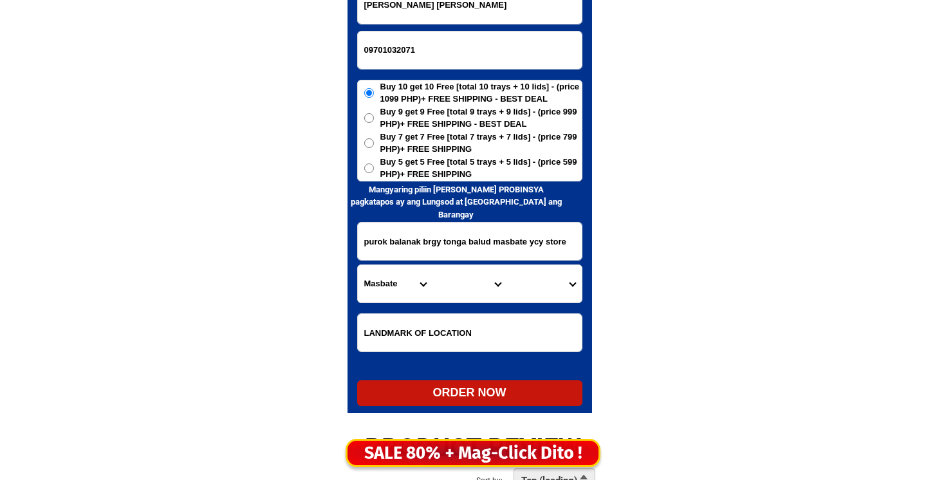
type input "[PERSON_NAME] [PERSON_NAME]"
click at [444, 174] on span "Buy 5 get 5 Free [total 5 trays + 5 lids] - (price 599 PHP)+ FREE SHIPPING" at bounding box center [480, 168] width 201 height 25
click at [374, 173] on input "Buy 5 get 5 Free [total 5 trays + 5 lids] - (price 599 PHP)+ FREE SHIPPING" at bounding box center [369, 168] width 10 height 10
radio input "true"
click at [444, 229] on input "purok balanak brgy tonga balud masbate ycy store" at bounding box center [470, 241] width 224 height 37
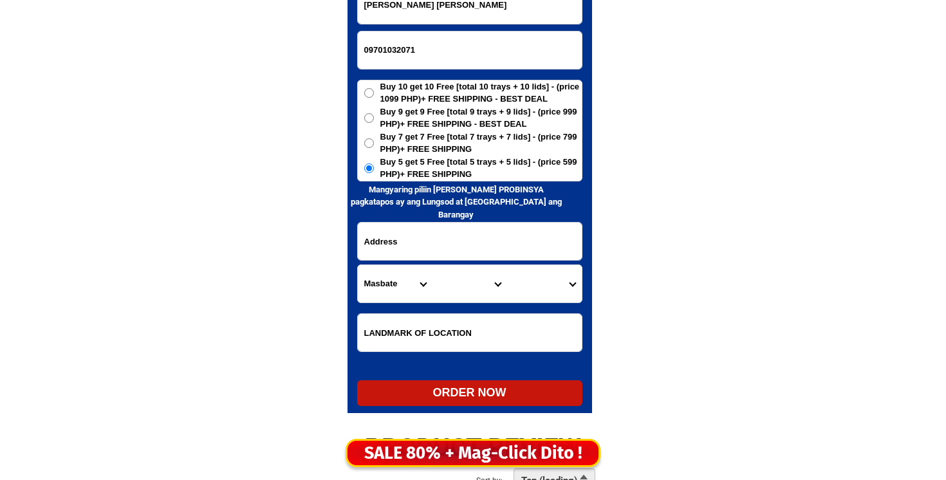
paste input "Baragay 339 zo 341640oroketa [GEOGRAPHIC_DATA]"
type input "Baragay 339 zo 341640oroketa [GEOGRAPHIC_DATA]"
click at [397, 278] on select "Province [GEOGRAPHIC_DATA] [GEOGRAPHIC_DATA] [GEOGRAPHIC_DATA] [GEOGRAPHIC_DATA…" at bounding box center [395, 283] width 75 height 37
select select "63_219"
click at [358, 265] on select "Province [GEOGRAPHIC_DATA] [GEOGRAPHIC_DATA] [GEOGRAPHIC_DATA] [GEOGRAPHIC_DATA…" at bounding box center [395, 283] width 75 height 37
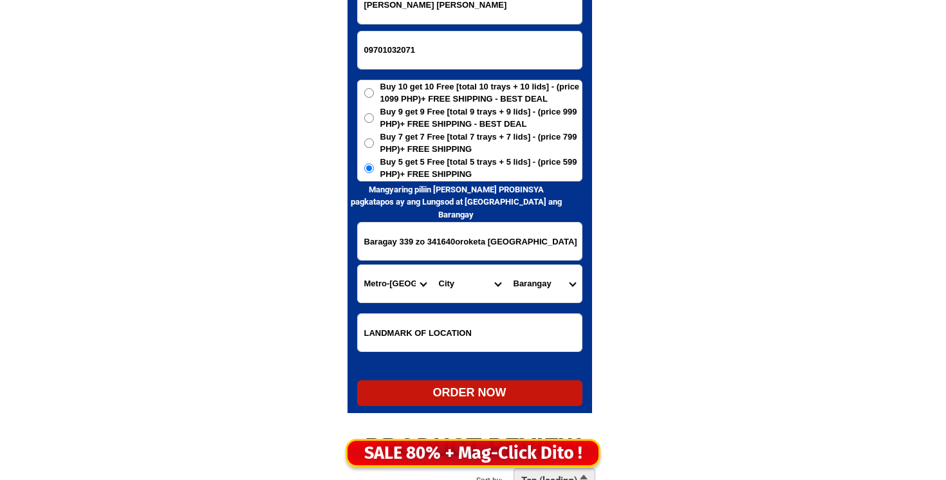
click at [469, 280] on select "City [GEOGRAPHIC_DATA] [GEOGRAPHIC_DATA] [GEOGRAPHIC_DATA] [GEOGRAPHIC_DATA]-ci…" at bounding box center [469, 283] width 75 height 37
select select "63_2194327"
click at [432, 265] on select "City [GEOGRAPHIC_DATA] [GEOGRAPHIC_DATA] [GEOGRAPHIC_DATA] [GEOGRAPHIC_DATA]-ci…" at bounding box center [469, 283] width 75 height 37
click at [538, 293] on select "[GEOGRAPHIC_DATA]" at bounding box center [544, 283] width 75 height 37
select select "63_219432732072"
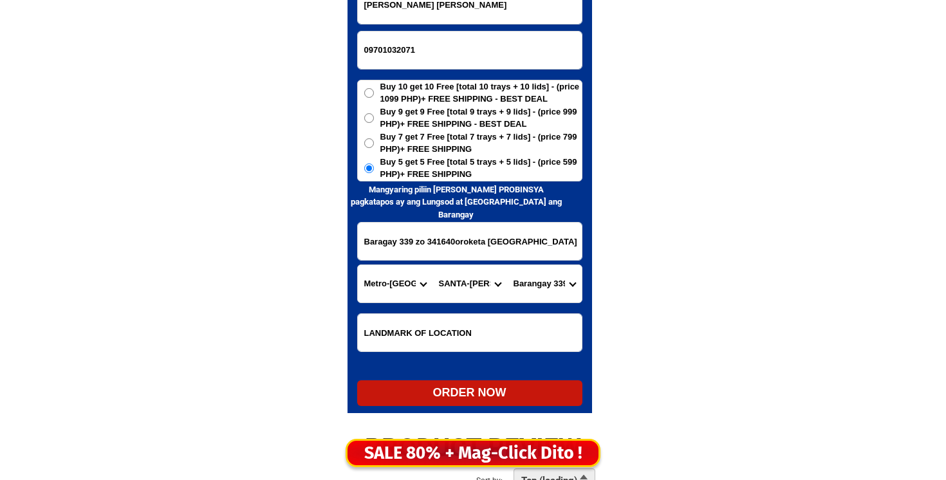
click at [507, 265] on select "[GEOGRAPHIC_DATA]" at bounding box center [544, 283] width 75 height 37
click at [405, 390] on div "ORDER NOW" at bounding box center [469, 392] width 225 height 17
radio input "true"
click at [405, 44] on input "09701032071" at bounding box center [470, 50] width 224 height 37
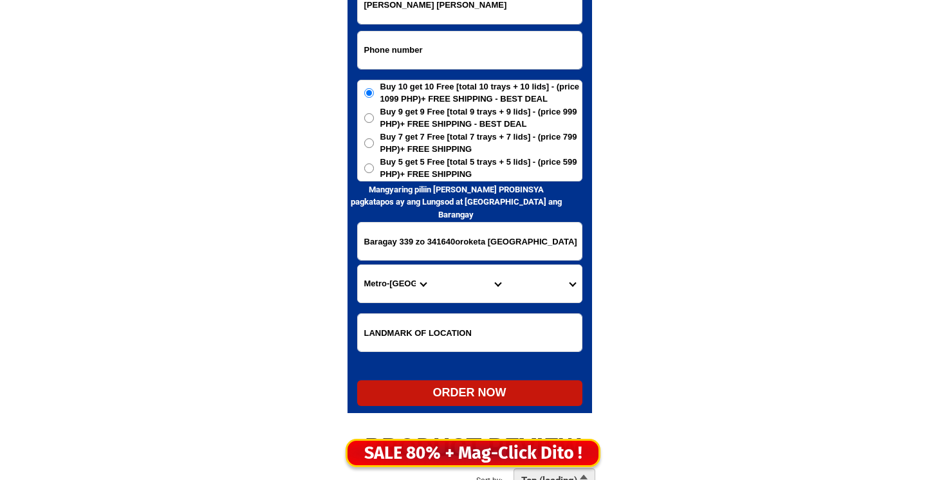
paste input "09977866060"
type input "09977866060"
click at [489, 21] on input "[PERSON_NAME] [PERSON_NAME]" at bounding box center [470, 4] width 224 height 37
paste input "[PERSON_NAME]"
type input "[PERSON_NAME]"
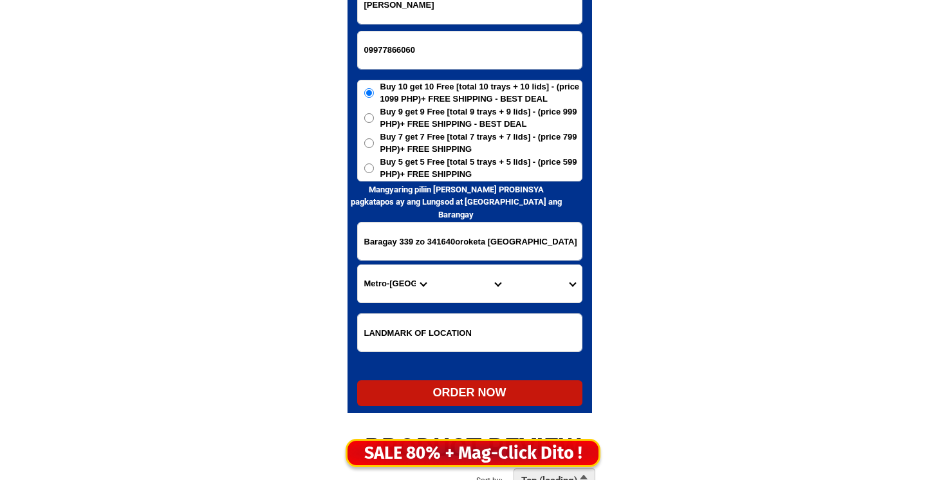
click at [482, 219] on form "[GEOGRAPHIC_DATA][PERSON_NAME] 09977866060 ORDER NOW [GEOGRAPHIC_DATA] 339 zo 3…" at bounding box center [469, 196] width 225 height 420
click at [482, 224] on input "Baragay 339 zo 341640oroketa [GEOGRAPHIC_DATA]" at bounding box center [470, 241] width 224 height 37
paste input "Divisoria [GEOGRAPHIC_DATA]1 back of cawelan junk shop"
type input "Divisoria [GEOGRAPHIC_DATA]1 back of cawelan junk shop"
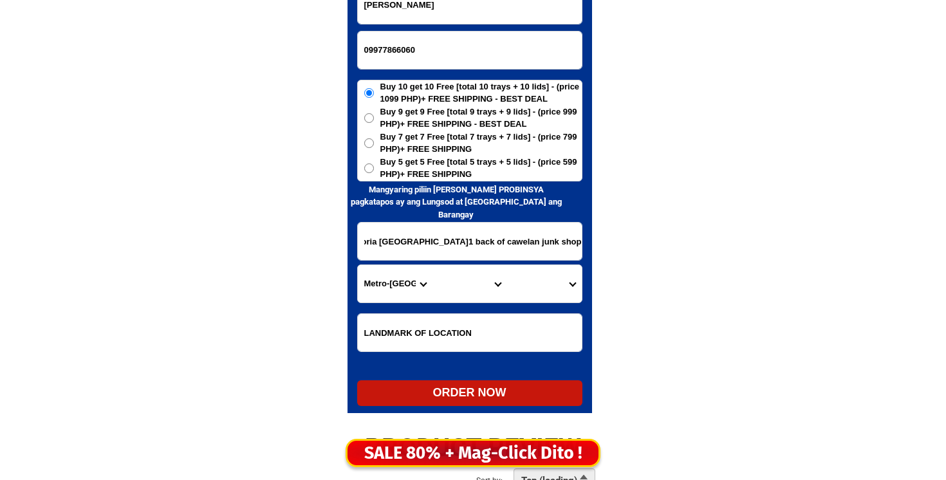
click at [401, 283] on select "Province [GEOGRAPHIC_DATA] [GEOGRAPHIC_DATA] [GEOGRAPHIC_DATA] [GEOGRAPHIC_DATA…" at bounding box center [395, 283] width 75 height 37
select select "63_305"
click at [358, 265] on select "Province [GEOGRAPHIC_DATA] [GEOGRAPHIC_DATA] [GEOGRAPHIC_DATA] [GEOGRAPHIC_DATA…" at bounding box center [395, 283] width 75 height 37
click at [457, 284] on select "City [GEOGRAPHIC_DATA] [PERSON_NAME]-city [GEOGRAPHIC_DATA] [PERSON_NAME] Echag…" at bounding box center [469, 283] width 75 height 37
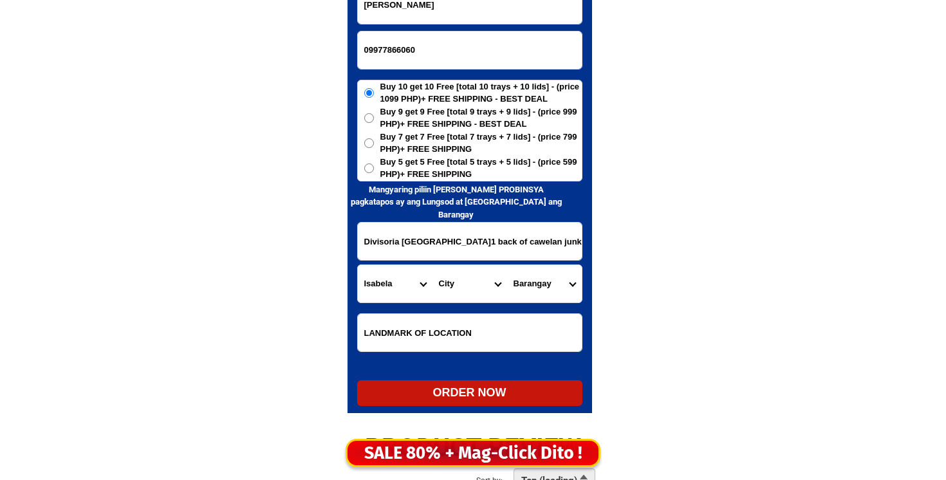
select select "63_3056336"
click at [432, 265] on select "City [GEOGRAPHIC_DATA] [PERSON_NAME]-city [GEOGRAPHIC_DATA] [PERSON_NAME] Echag…" at bounding box center [469, 283] width 75 height 37
click at [542, 275] on select "Barangay Abra Ambalatungan Balintocatoc Baluarte Bannawag norte [GEOGRAPHIC_DAT…" at bounding box center [544, 283] width 75 height 37
select select "63_3056336406"
click at [507, 265] on select "Barangay Abra Ambalatungan Balintocatoc Baluarte Bannawag norte [GEOGRAPHIC_DAT…" at bounding box center [544, 283] width 75 height 37
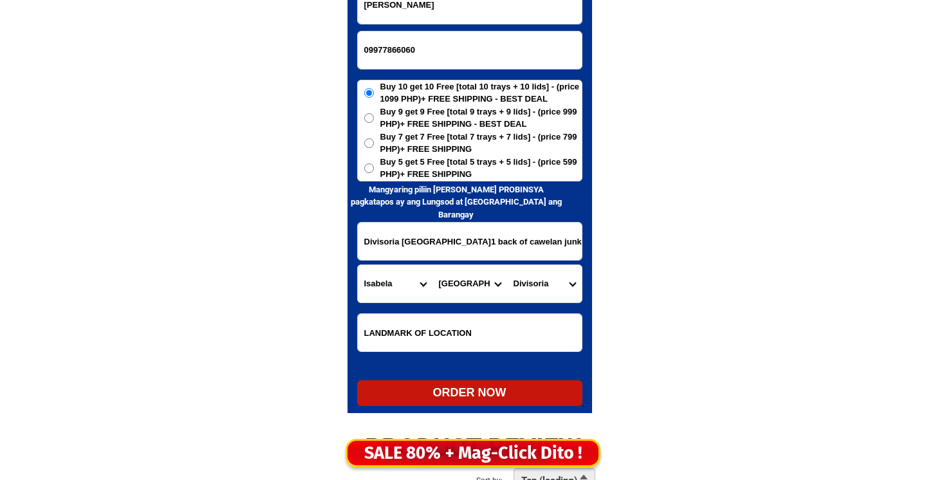
click at [385, 176] on span "Buy 5 get 5 Free [total 5 trays + 5 lids] - (price 599 PHP)+ FREE SHIPPING" at bounding box center [480, 168] width 201 height 25
click at [374, 173] on input "Buy 5 get 5 Free [total 5 trays + 5 lids] - (price 599 PHP)+ FREE SHIPPING" at bounding box center [369, 168] width 10 height 10
click at [462, 388] on div "ORDER NOW" at bounding box center [469, 392] width 225 height 17
radio input "true"
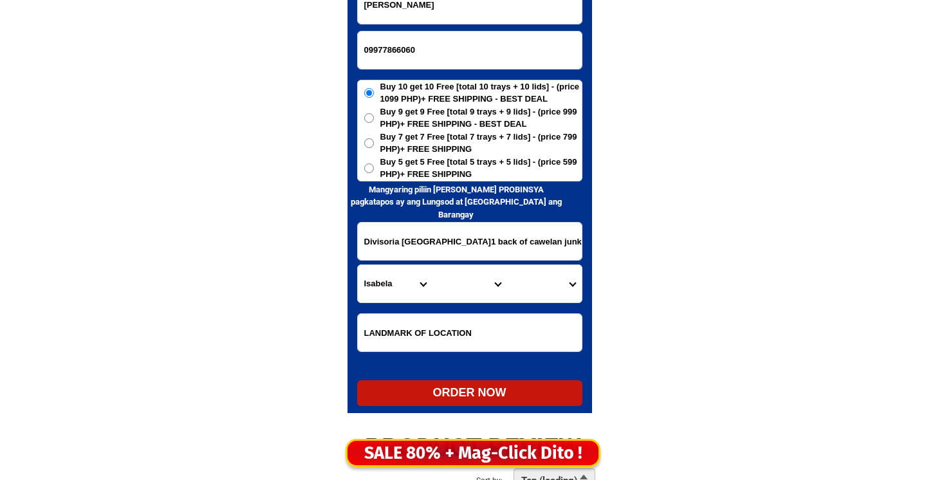
click at [368, 59] on input "09977866060" at bounding box center [470, 50] width 224 height 37
paste input "09481149305"
type input "09481149305"
click at [524, 12] on input "[PERSON_NAME]" at bounding box center [470, 4] width 224 height 37
paste input "Anecita Palaran"
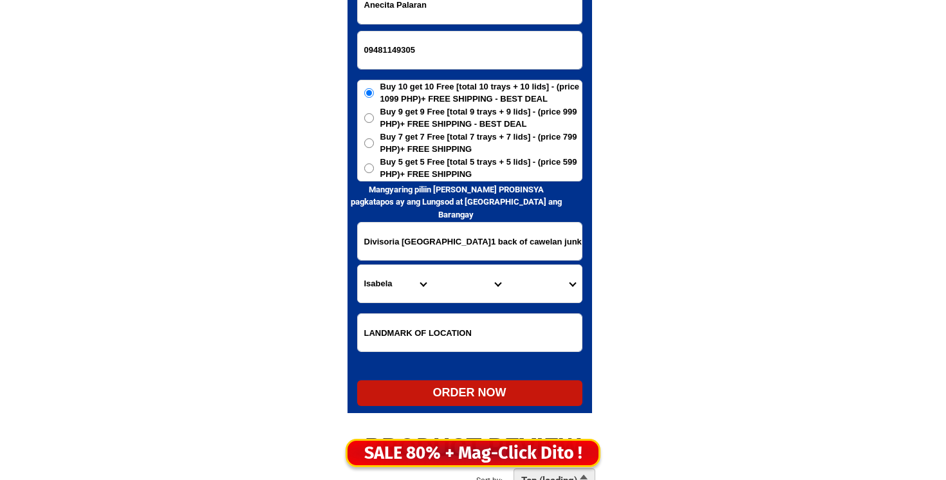
type input "Anecita Palaran"
click at [447, 250] on input "Divisoria [GEOGRAPHIC_DATA]1 back of cawelan junk shop" at bounding box center [470, 241] width 224 height 37
click at [389, 234] on input "Input address" at bounding box center [470, 241] width 224 height 37
paste input "pk 13 b mangosteen [GEOGRAPHIC_DATA][PERSON_NAME] [GEOGRAPHIC_DATA]"
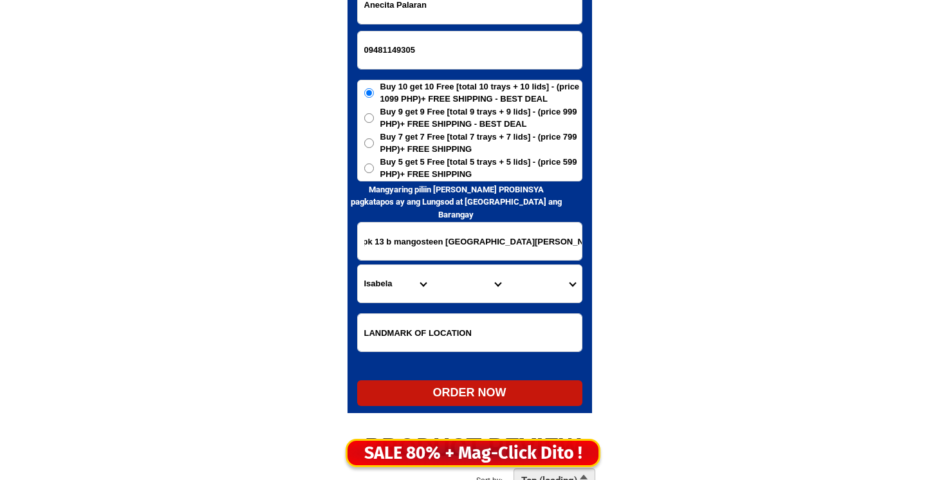
type input "pk 13 b mangosteen [GEOGRAPHIC_DATA][PERSON_NAME] [GEOGRAPHIC_DATA]"
click at [414, 281] on select "Province [GEOGRAPHIC_DATA] [GEOGRAPHIC_DATA] [GEOGRAPHIC_DATA] [GEOGRAPHIC_DATA…" at bounding box center [395, 283] width 75 height 37
click at [358, 265] on select "Province [GEOGRAPHIC_DATA] [GEOGRAPHIC_DATA] [GEOGRAPHIC_DATA] [GEOGRAPHIC_DATA…" at bounding box center [395, 283] width 75 height 37
click at [445, 302] on select "City Bacolod Baloi Baroy [GEOGRAPHIC_DATA]-city [GEOGRAPHIC_DATA] Kolambugan [G…" at bounding box center [469, 283] width 75 height 37
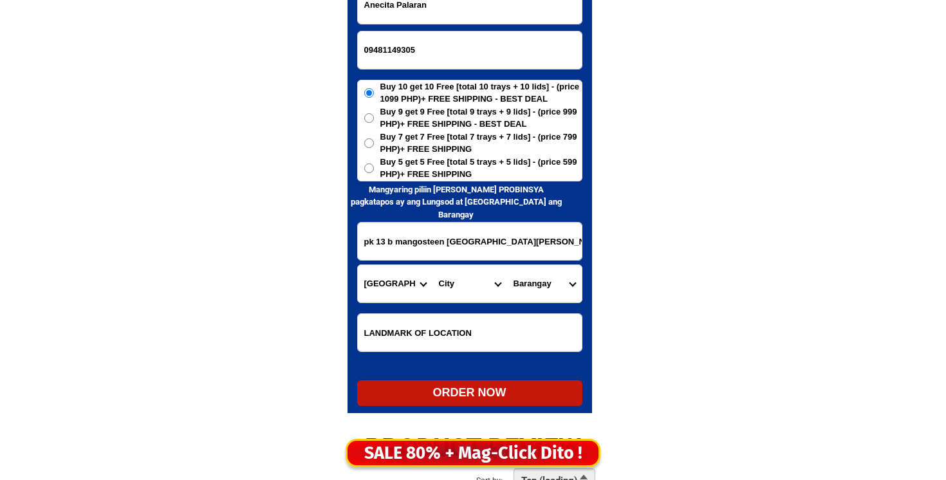
click at [380, 287] on select "Province [GEOGRAPHIC_DATA] [GEOGRAPHIC_DATA] [GEOGRAPHIC_DATA] [GEOGRAPHIC_DATA…" at bounding box center [395, 283] width 75 height 37
click at [358, 265] on select "Province [GEOGRAPHIC_DATA] [GEOGRAPHIC_DATA] [GEOGRAPHIC_DATA] [GEOGRAPHIC_DATA…" at bounding box center [395, 283] width 75 height 37
click at [446, 288] on select "City AMAI MANABILANG Bacolod-kalawi Balabagan [GEOGRAPHIC_DATA] Bayang Binidaya…" at bounding box center [469, 283] width 75 height 37
click at [399, 273] on select "Province [GEOGRAPHIC_DATA] [GEOGRAPHIC_DATA] [GEOGRAPHIC_DATA] [GEOGRAPHIC_DATA…" at bounding box center [395, 283] width 75 height 37
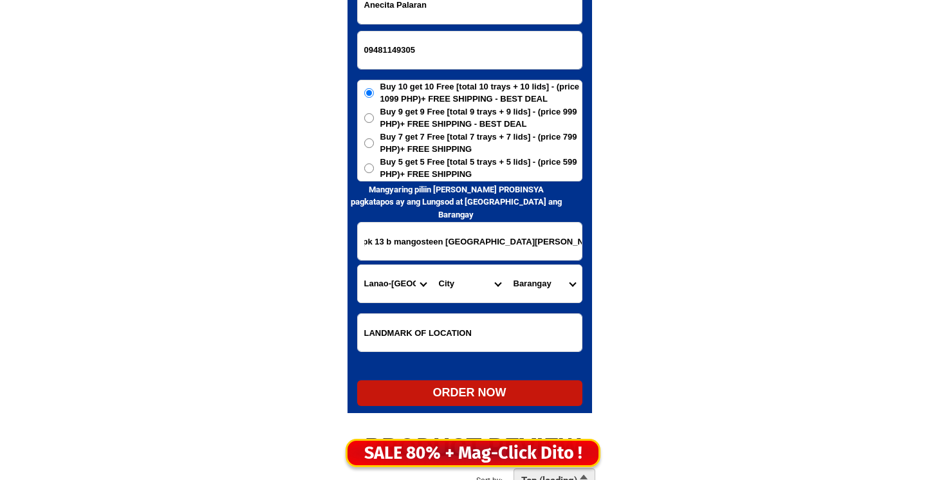
drag, startPoint x: 461, startPoint y: 240, endPoint x: 522, endPoint y: 239, distance: 61.1
click at [529, 239] on input "pk 13 b mangosteen [GEOGRAPHIC_DATA][PERSON_NAME] [GEOGRAPHIC_DATA]" at bounding box center [470, 241] width 224 height 37
click at [419, 273] on select "Province [GEOGRAPHIC_DATA] [GEOGRAPHIC_DATA] [GEOGRAPHIC_DATA] [GEOGRAPHIC_DATA…" at bounding box center [395, 283] width 75 height 37
select select "63_516"
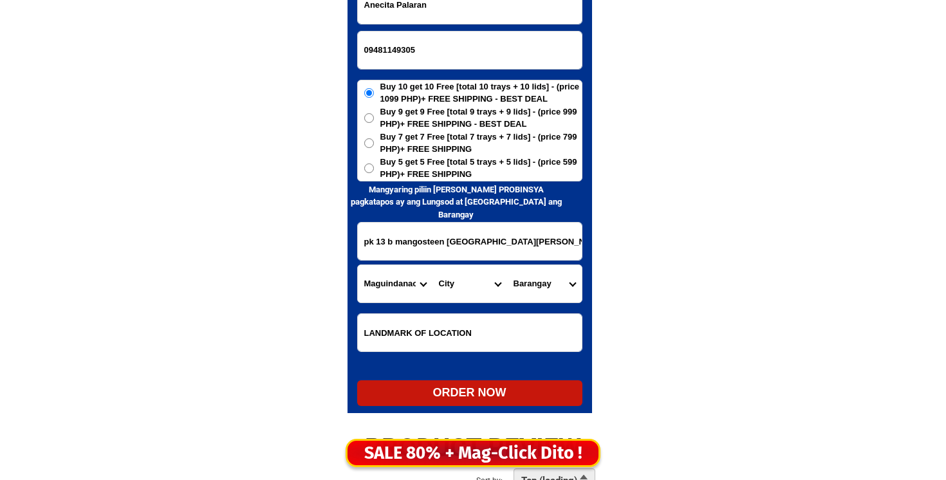
click at [358, 265] on select "Province [GEOGRAPHIC_DATA] [GEOGRAPHIC_DATA] [GEOGRAPHIC_DATA] [GEOGRAPHIC_DATA…" at bounding box center [395, 283] width 75 height 37
click at [443, 278] on select "City AMAI MANABILANG Bacolod-kalawi Balabagan [GEOGRAPHIC_DATA] Bayang Binidaya…" at bounding box center [469, 283] width 75 height 37
select select "63_5169886"
click at [432, 265] on select "City Ampatuan Barira Buldon Buluan [PERSON_NAME]-[PERSON_NAME]-anggal-midtimban…" at bounding box center [469, 283] width 75 height 37
click at [526, 282] on select "Barangay [PERSON_NAME] [GEOGRAPHIC_DATA] [GEOGRAPHIC_DATA] [GEOGRAPHIC_DATA] [G…" at bounding box center [544, 283] width 75 height 37
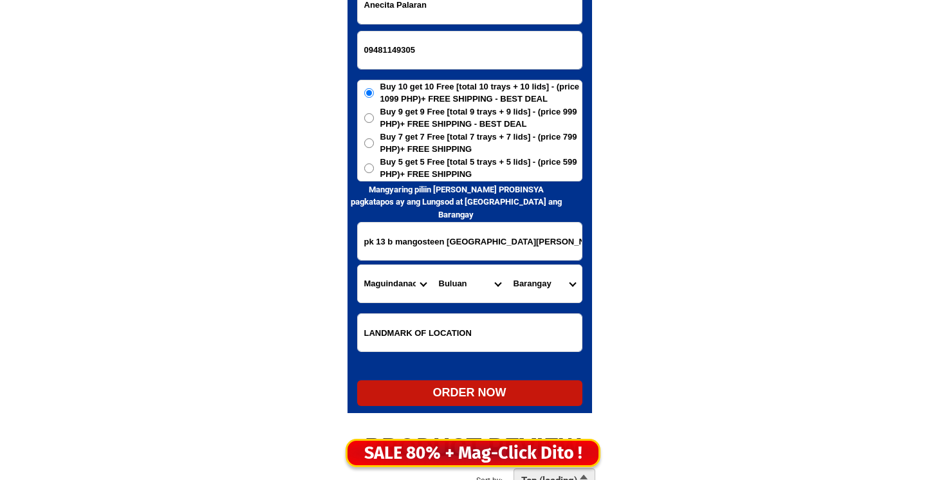
click at [413, 250] on input "pk 13 b mangosteen [GEOGRAPHIC_DATA][PERSON_NAME] [GEOGRAPHIC_DATA]" at bounding box center [470, 241] width 224 height 37
click at [398, 273] on select "Province [GEOGRAPHIC_DATA] [GEOGRAPHIC_DATA] [GEOGRAPHIC_DATA] [GEOGRAPHIC_DATA…" at bounding box center [395, 283] width 75 height 37
click at [358, 265] on select "Province [GEOGRAPHIC_DATA] [GEOGRAPHIC_DATA] [GEOGRAPHIC_DATA] [GEOGRAPHIC_DATA…" at bounding box center [395, 283] width 75 height 37
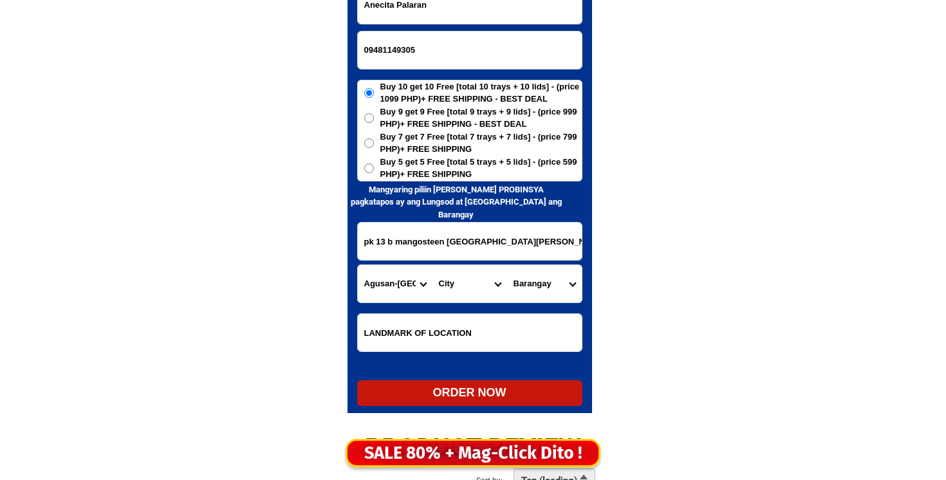
click at [459, 284] on select "City [GEOGRAPHIC_DATA][PERSON_NAME] [GEOGRAPHIC_DATA][PERSON_NAME] [GEOGRAPHIC_…" at bounding box center [469, 283] width 75 height 37
click at [389, 288] on select "Province [GEOGRAPHIC_DATA] [GEOGRAPHIC_DATA] [GEOGRAPHIC_DATA] [GEOGRAPHIC_DATA…" at bounding box center [395, 283] width 75 height 37
select select "63_513"
click at [358, 265] on select "Province [GEOGRAPHIC_DATA] [GEOGRAPHIC_DATA] [GEOGRAPHIC_DATA] [GEOGRAPHIC_DATA…" at bounding box center [395, 283] width 75 height 37
click at [434, 273] on select "City [GEOGRAPHIC_DATA][PERSON_NAME] [GEOGRAPHIC_DATA][PERSON_NAME] [GEOGRAPHIC_…" at bounding box center [469, 283] width 75 height 37
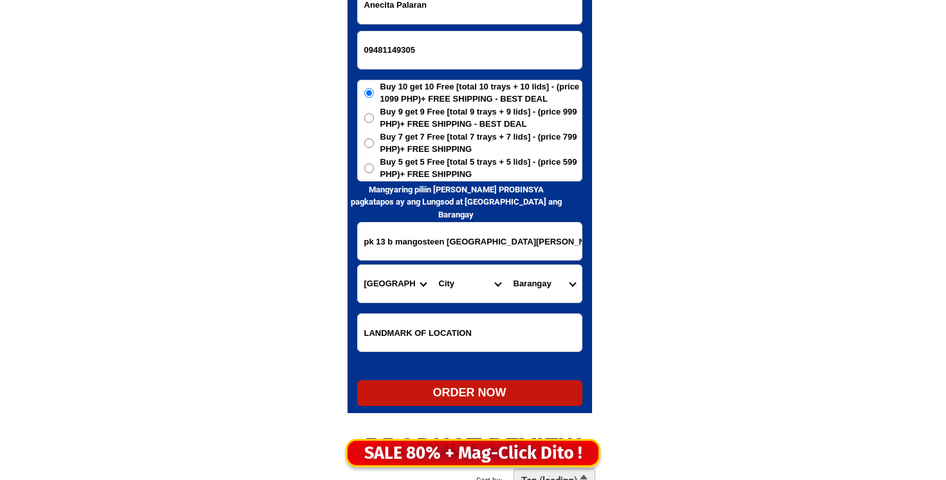
select select "63_5131995"
click at [432, 265] on select "City [GEOGRAPHIC_DATA]-[GEOGRAPHIC_DATA] [GEOGRAPHIC_DATA]-[PERSON_NAME] [GEOGR…" at bounding box center [469, 283] width 75 height 37
click at [539, 290] on select "Barangay Agao pob. (bgy. 3) [GEOGRAPHIC_DATA][PERSON_NAME] Ampayon Anticala [GE…" at bounding box center [544, 283] width 75 height 37
select select "63_51319952975"
click at [507, 265] on select "Barangay Agao pob. (bgy. 3) [GEOGRAPHIC_DATA][PERSON_NAME] Ampayon Anticala [GE…" at bounding box center [544, 283] width 75 height 37
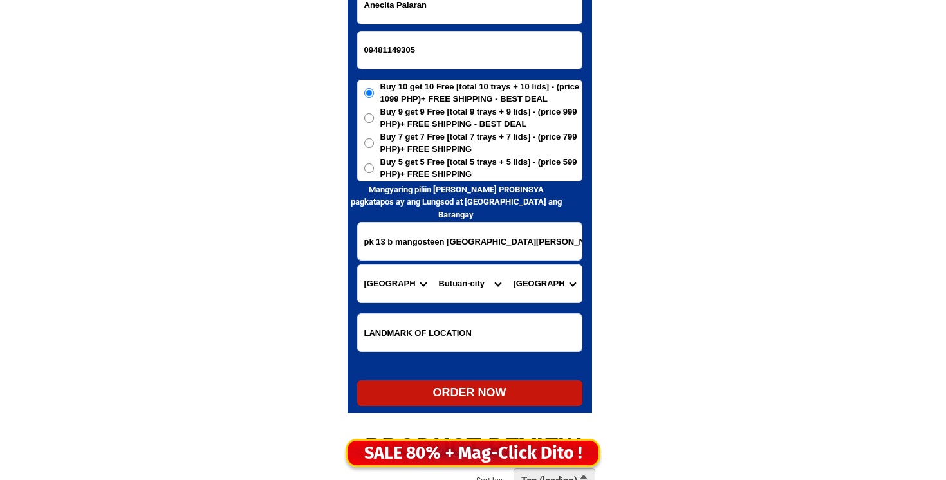
click at [532, 284] on select "Barangay Agao pob. (bgy. 3) [GEOGRAPHIC_DATA][PERSON_NAME] Ampayon Anticala [GE…" at bounding box center [544, 283] width 75 height 37
click at [401, 163] on span "Buy 5 get 5 Free [total 5 trays + 5 lids] - (price 599 PHP)+ FREE SHIPPING" at bounding box center [480, 168] width 201 height 25
click at [374, 163] on input "Buy 5 get 5 Free [total 5 trays + 5 lids] - (price 599 PHP)+ FREE SHIPPING" at bounding box center [369, 168] width 10 height 10
click at [476, 392] on div "ORDER NOW" at bounding box center [469, 392] width 225 height 17
radio input "true"
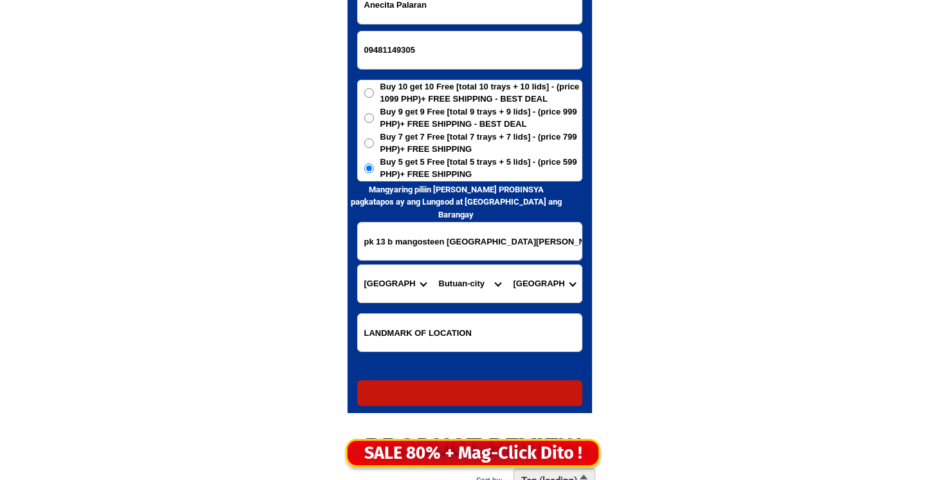
radio input "true"
click at [368, 55] on input "09481149305" at bounding box center [470, 50] width 224 height 37
paste input "09851041867"
type input "09851041867"
click at [481, 26] on form "Anecita Palaran 09851041867 ORDER NOW pk 13 b mangosteen [GEOGRAPHIC_DATA][PERS…" at bounding box center [469, 196] width 225 height 420
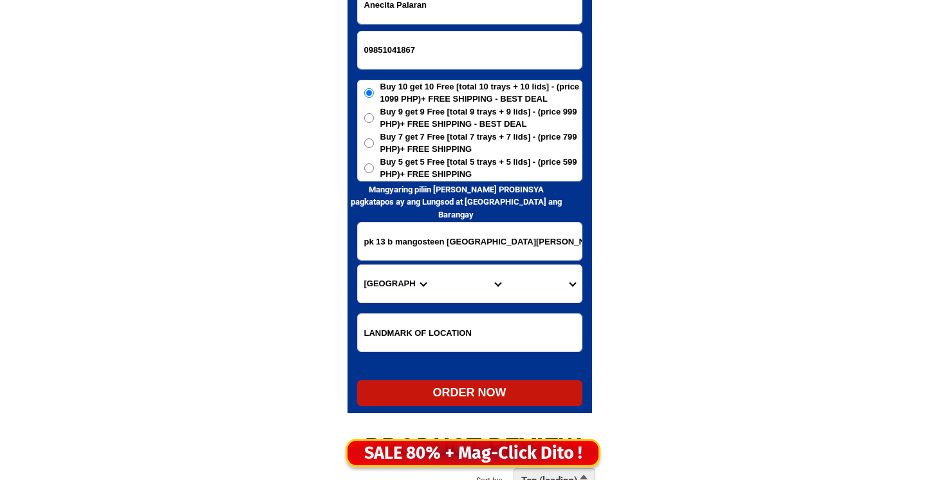
click at [481, 18] on input "Anecita Palaran" at bounding box center [470, 4] width 224 height 37
paste input "[PERSON_NAME]"
type input "[PERSON_NAME]"
click at [392, 192] on h6 "Mangyaring piliin [PERSON_NAME] PROBINSYA pagkatapos ay ang Lungsod at [GEOGRAP…" at bounding box center [455, 202] width 217 height 38
click at [392, 174] on span "Buy 5 get 5 Free [total 5 trays + 5 lids] - (price 599 PHP)+ FREE SHIPPING" at bounding box center [480, 168] width 201 height 25
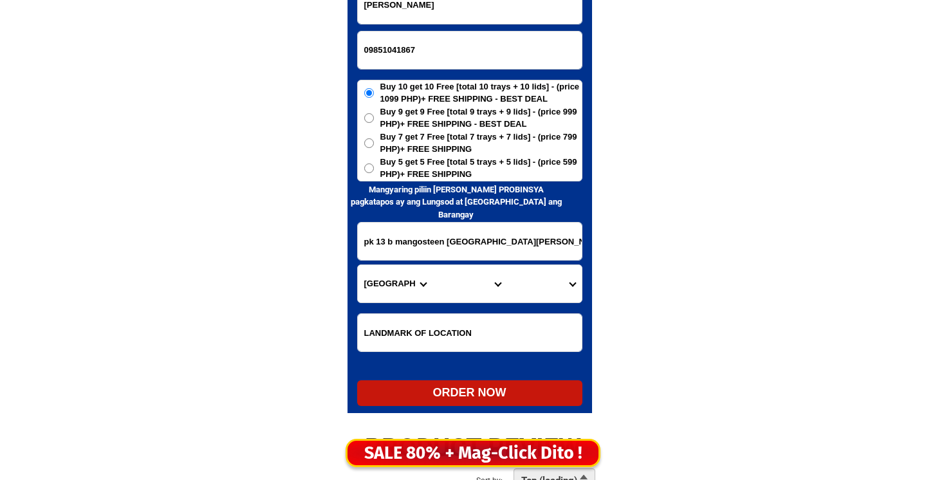
click at [374, 173] on input "Buy 5 get 5 Free [total 5 trays + 5 lids] - (price 599 PHP)+ FREE SHIPPING" at bounding box center [369, 168] width 10 height 10
radio input "true"
click at [387, 231] on input "pk 13 b mangosteen [GEOGRAPHIC_DATA][PERSON_NAME] [GEOGRAPHIC_DATA]" at bounding box center [470, 241] width 224 height 37
paste input "purok 3D [PERSON_NAME] compound [DATE][GEOGRAPHIC_DATA][PERSON_NAME] [GEOGRAPHI…"
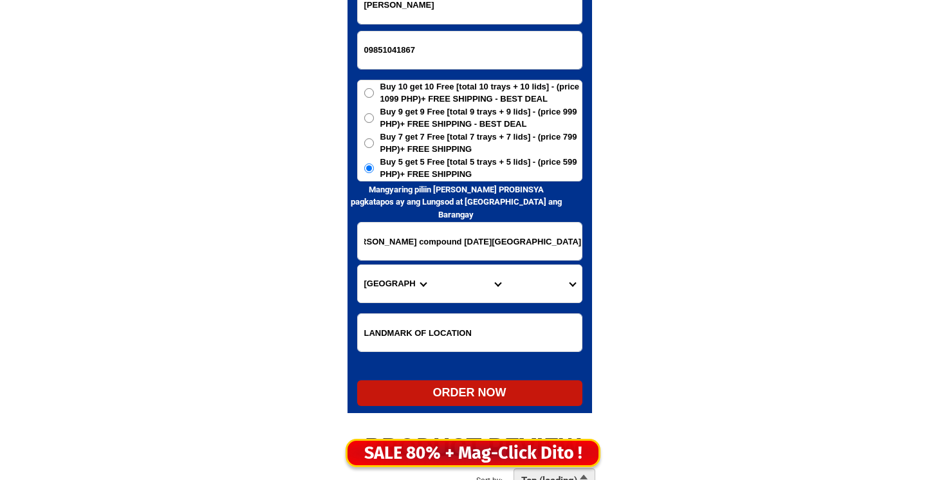
type input "purok 3D [PERSON_NAME] compound [DATE][GEOGRAPHIC_DATA][PERSON_NAME] [GEOGRAPHI…"
click at [378, 309] on form "[PERSON_NAME] 09851041867 ORDER NOW purok 3D [PERSON_NAME] compound [DATE][GEOG…" at bounding box center [469, 196] width 225 height 420
click at [378, 302] on select "Province [GEOGRAPHIC_DATA] [GEOGRAPHIC_DATA] [GEOGRAPHIC_DATA] [GEOGRAPHIC_DATA…" at bounding box center [395, 283] width 75 height 37
select select "63_773"
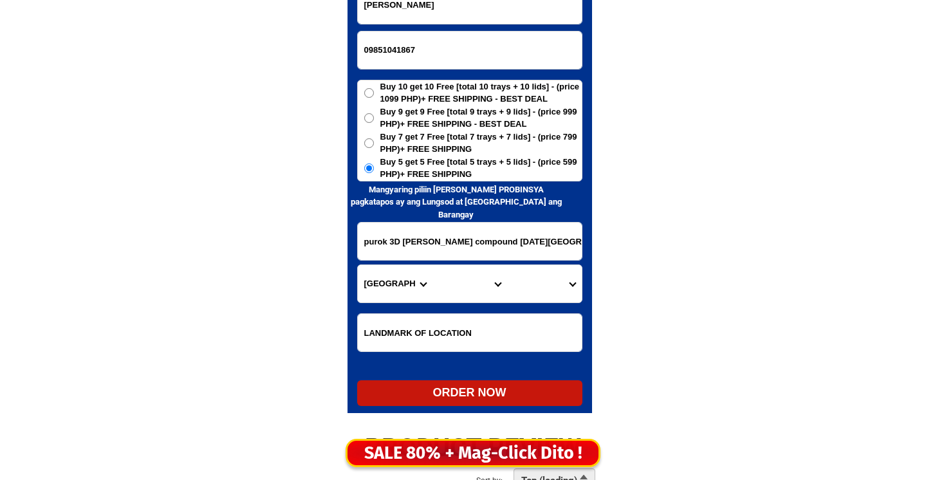
click at [358, 265] on select "Province [GEOGRAPHIC_DATA] [GEOGRAPHIC_DATA] [GEOGRAPHIC_DATA] [GEOGRAPHIC_DATA…" at bounding box center [395, 283] width 75 height 37
click at [485, 275] on select "City [PERSON_NAME]-e.-[GEOGRAPHIC_DATA]-[PERSON_NAME] [GEOGRAPHIC_DATA]-[GEOGRA…" at bounding box center [469, 283] width 75 height 37
select select "63_7732798"
click at [432, 265] on select "City [PERSON_NAME]-e.-[GEOGRAPHIC_DATA]-[PERSON_NAME] [GEOGRAPHIC_DATA]-[GEOGRA…" at bounding box center [469, 283] width 75 height 37
click at [544, 284] on select "Barangay Apokon Bincungan Busaon Canocotan [GEOGRAPHIC_DATA] [GEOGRAPHIC_DATA] …" at bounding box center [544, 283] width 75 height 37
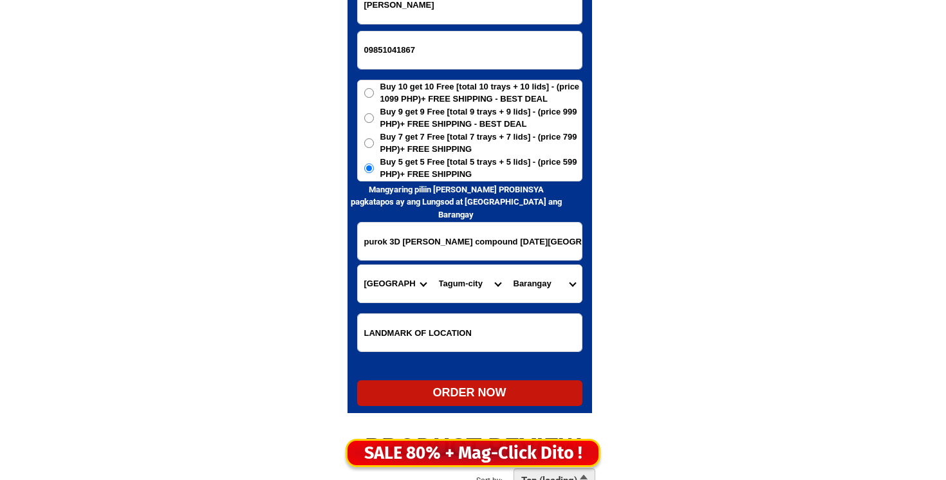
select select "63_7732798573"
click at [507, 265] on select "Barangay Apokon Bincungan Busaon Canocotan [GEOGRAPHIC_DATA] [GEOGRAPHIC_DATA] …" at bounding box center [544, 283] width 75 height 37
click at [446, 396] on div "ORDER NOW" at bounding box center [469, 392] width 225 height 17
type input "[PERSON_NAME]"
radio input "true"
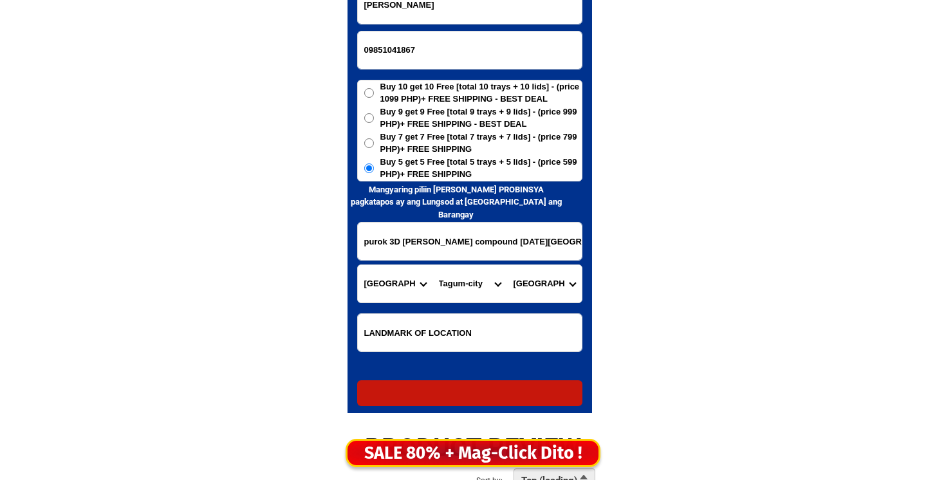
radio input "true"
